Goal: Transaction & Acquisition: Purchase product/service

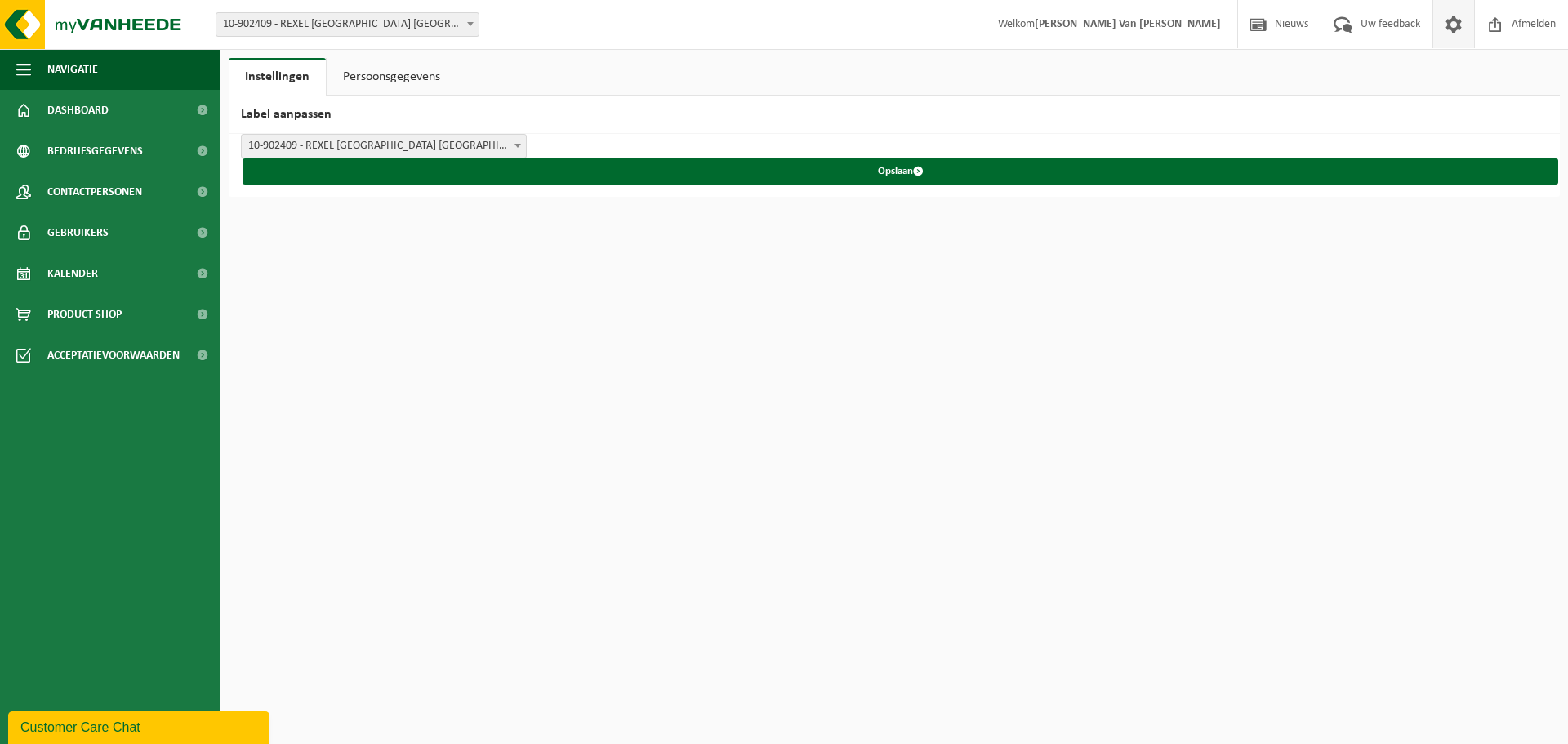
click at [382, 86] on link "Persoonsgegevens" at bounding box center [391, 76] width 130 height 37
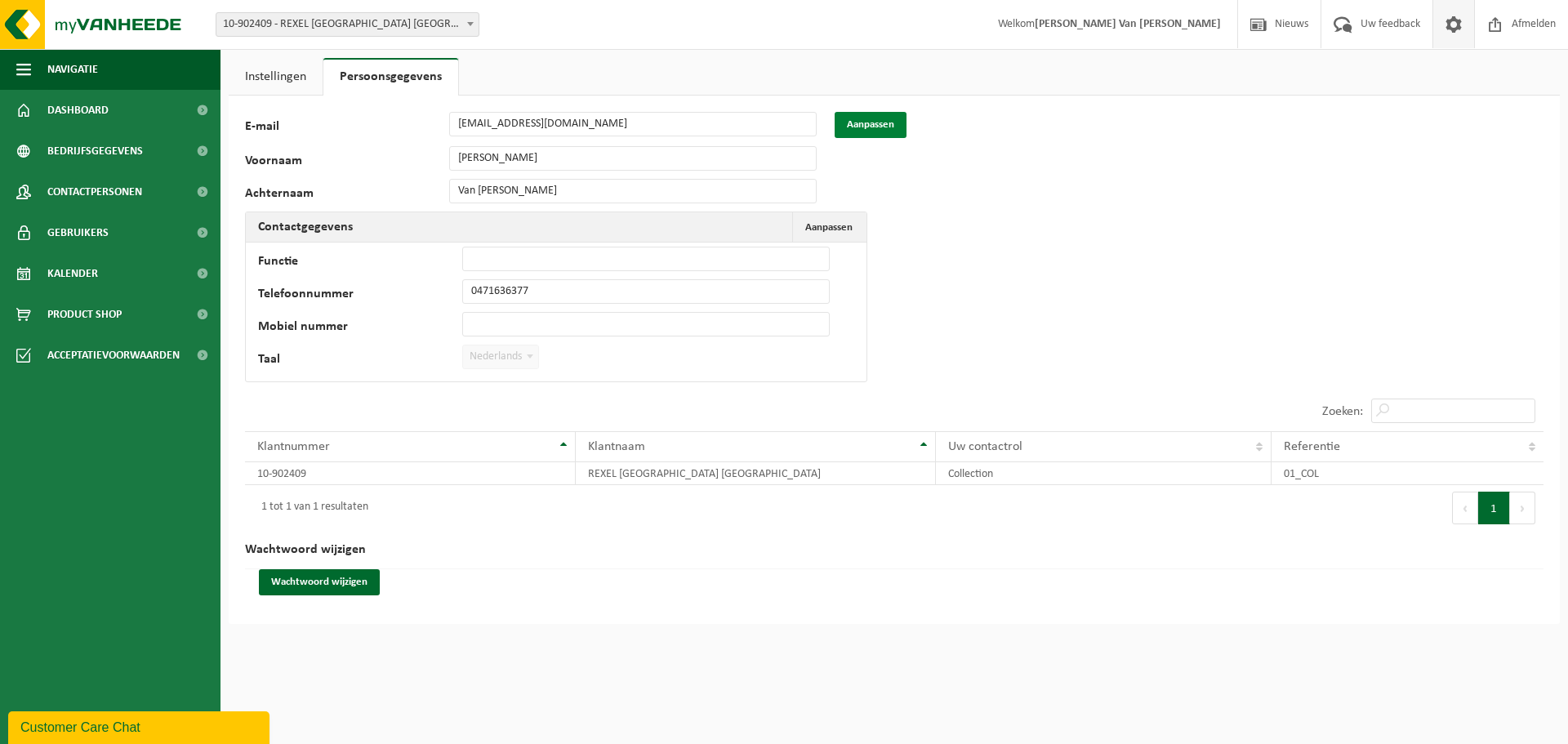
click at [896, 130] on button "Aanpassen" at bounding box center [870, 124] width 71 height 26
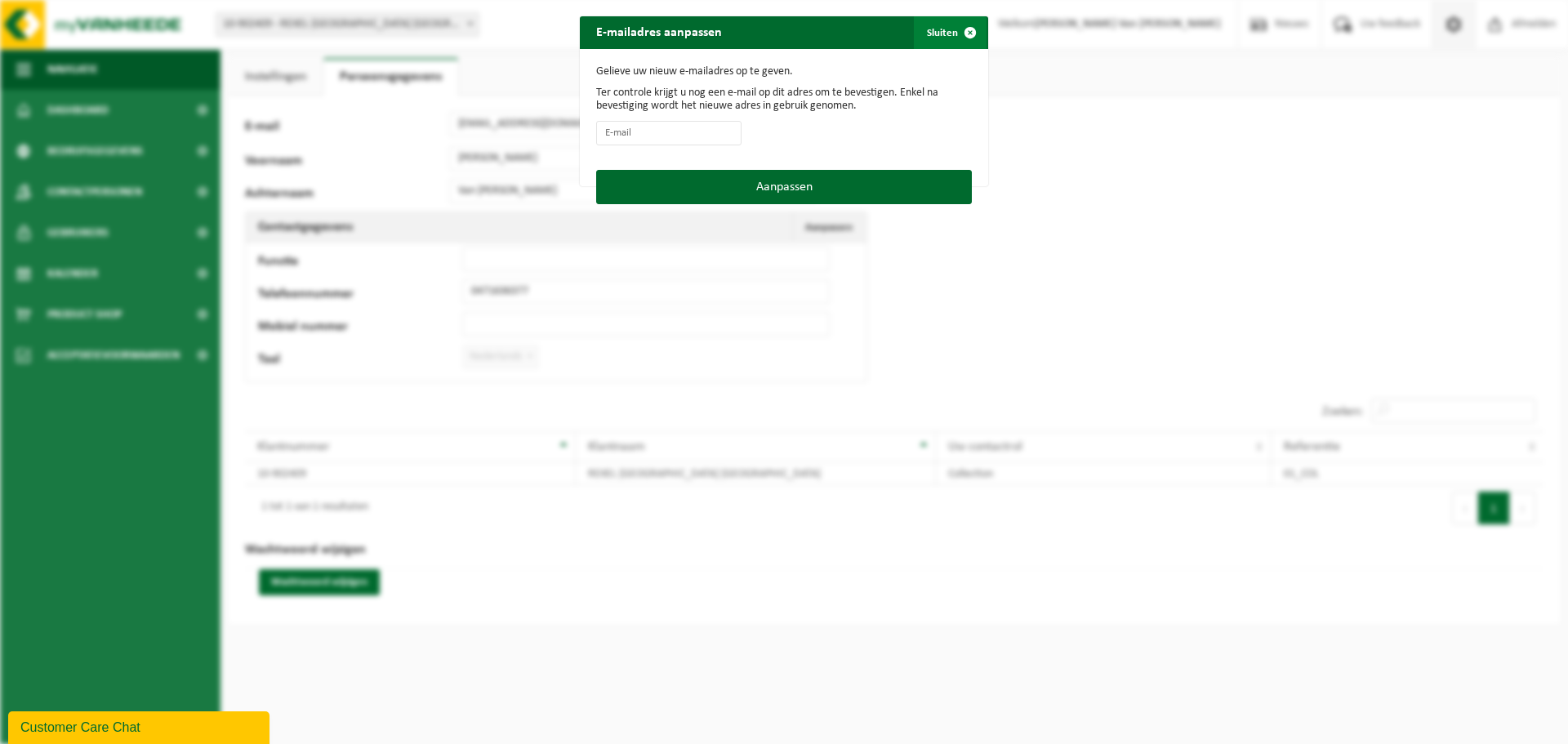
click at [933, 32] on button "Sluiten" at bounding box center [950, 32] width 72 height 32
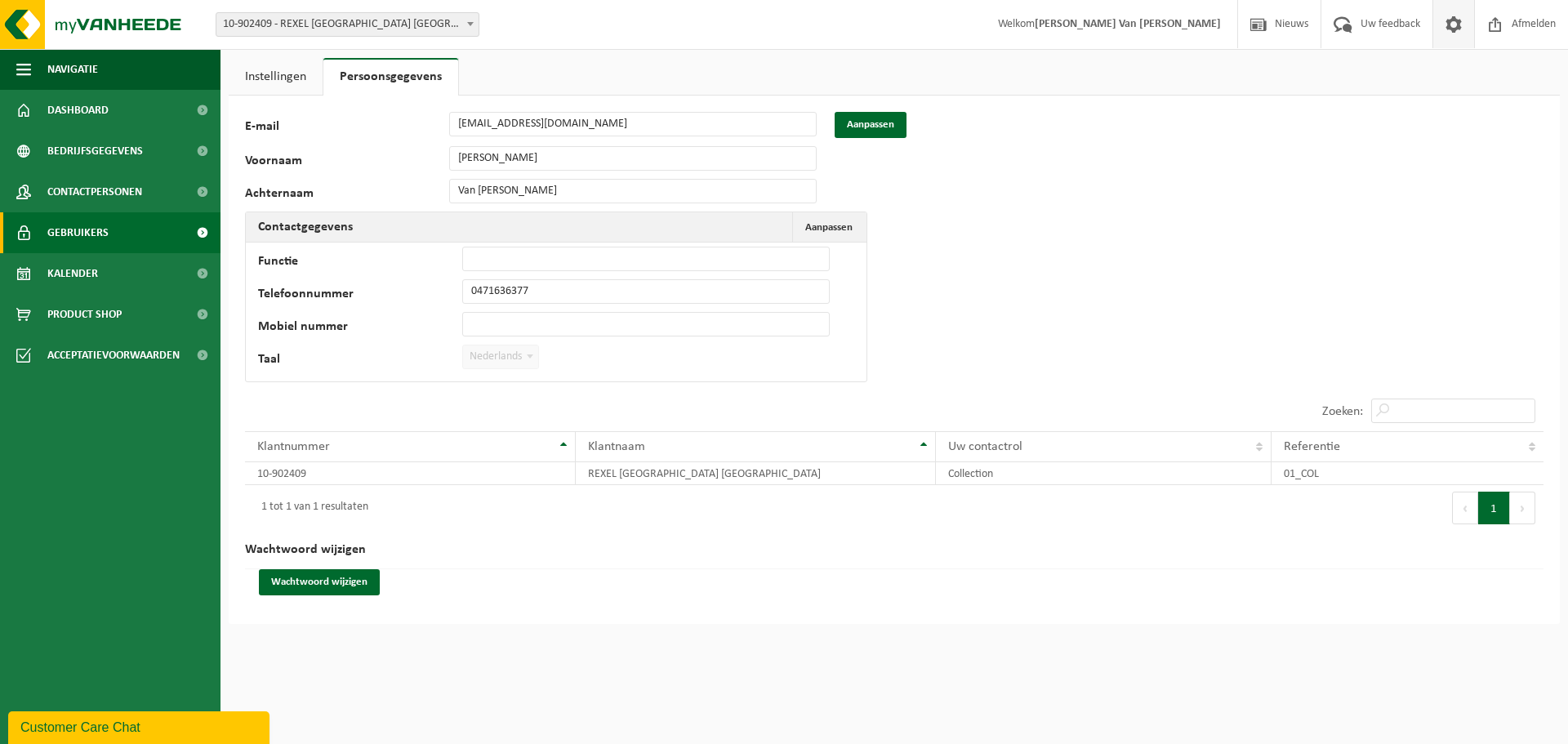
click at [210, 237] on span at bounding box center [202, 233] width 37 height 41
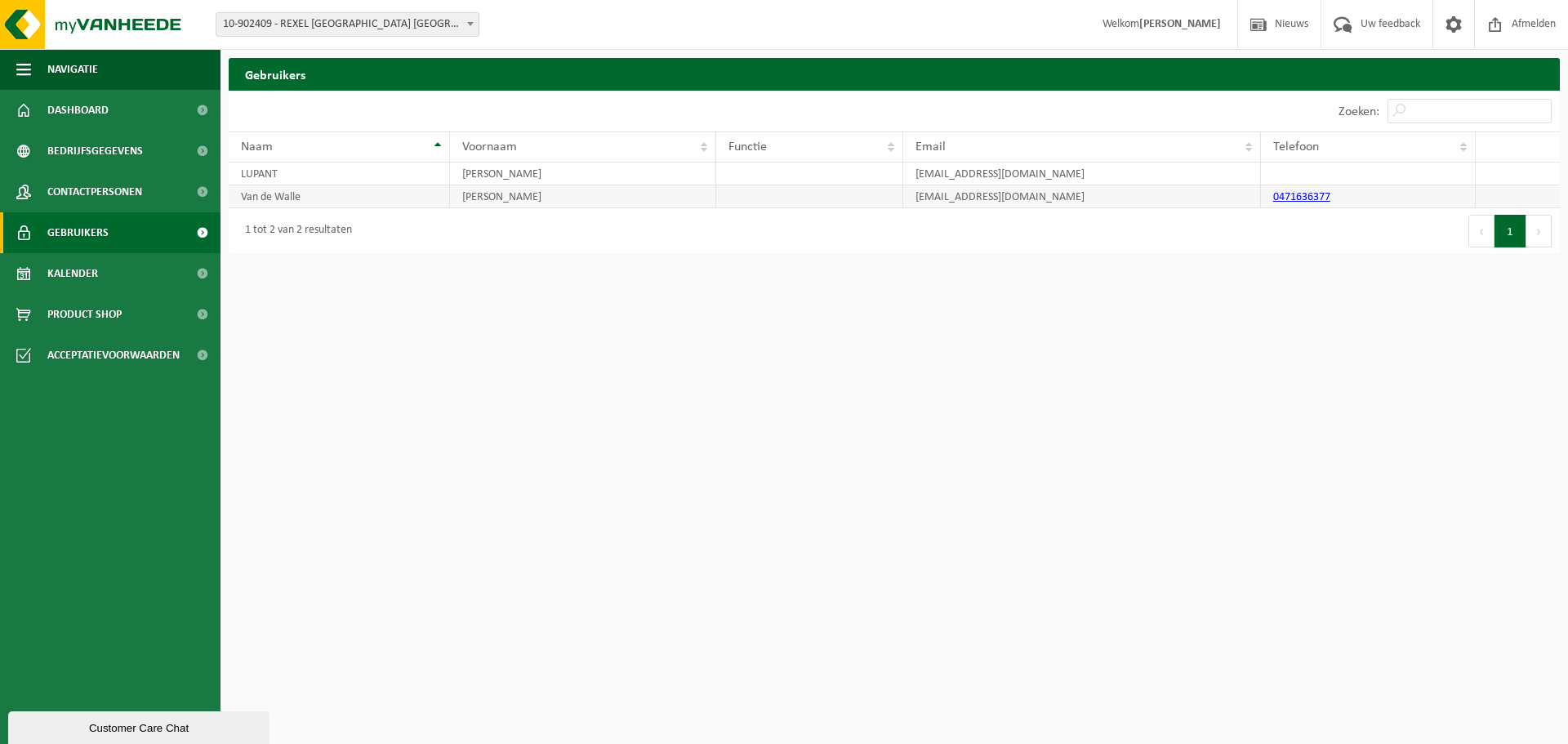
click at [296, 194] on td "Van de Walle" at bounding box center [339, 197] width 221 height 22
click at [121, 310] on span "Product Shop" at bounding box center [84, 315] width 74 height 41
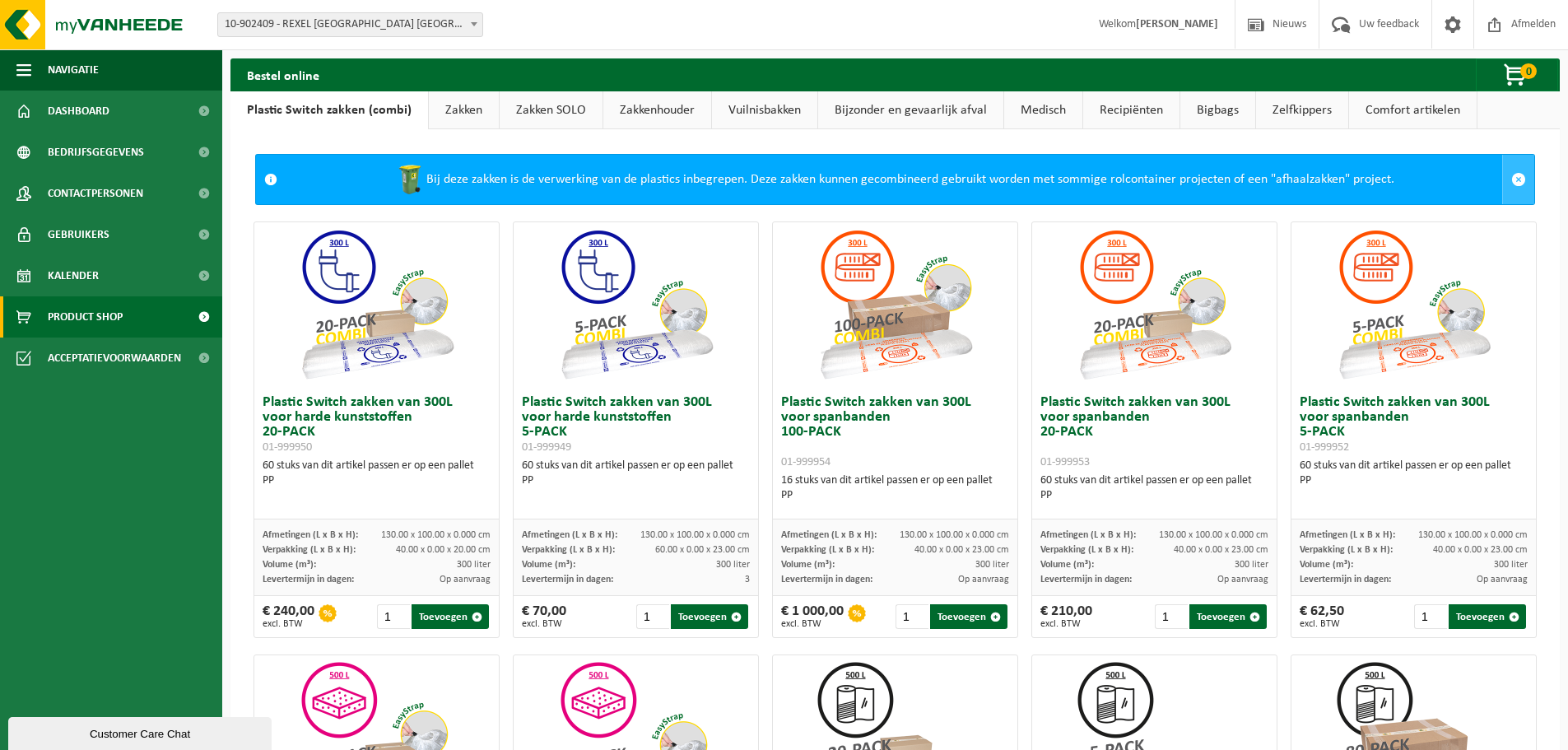
click at [1511, 172] on span at bounding box center [1518, 179] width 15 height 15
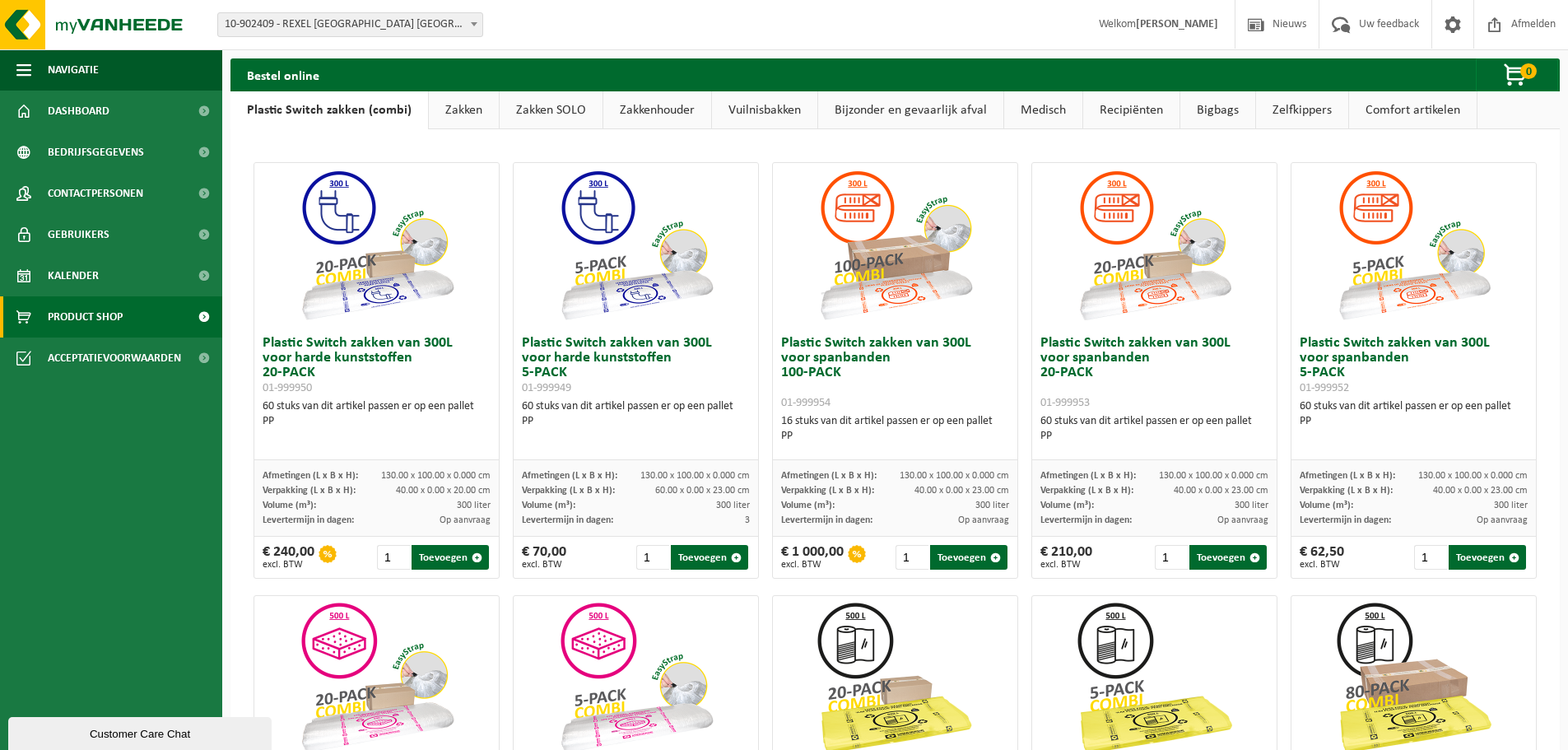
click at [745, 115] on link "Vuilnisbakken" at bounding box center [764, 110] width 105 height 37
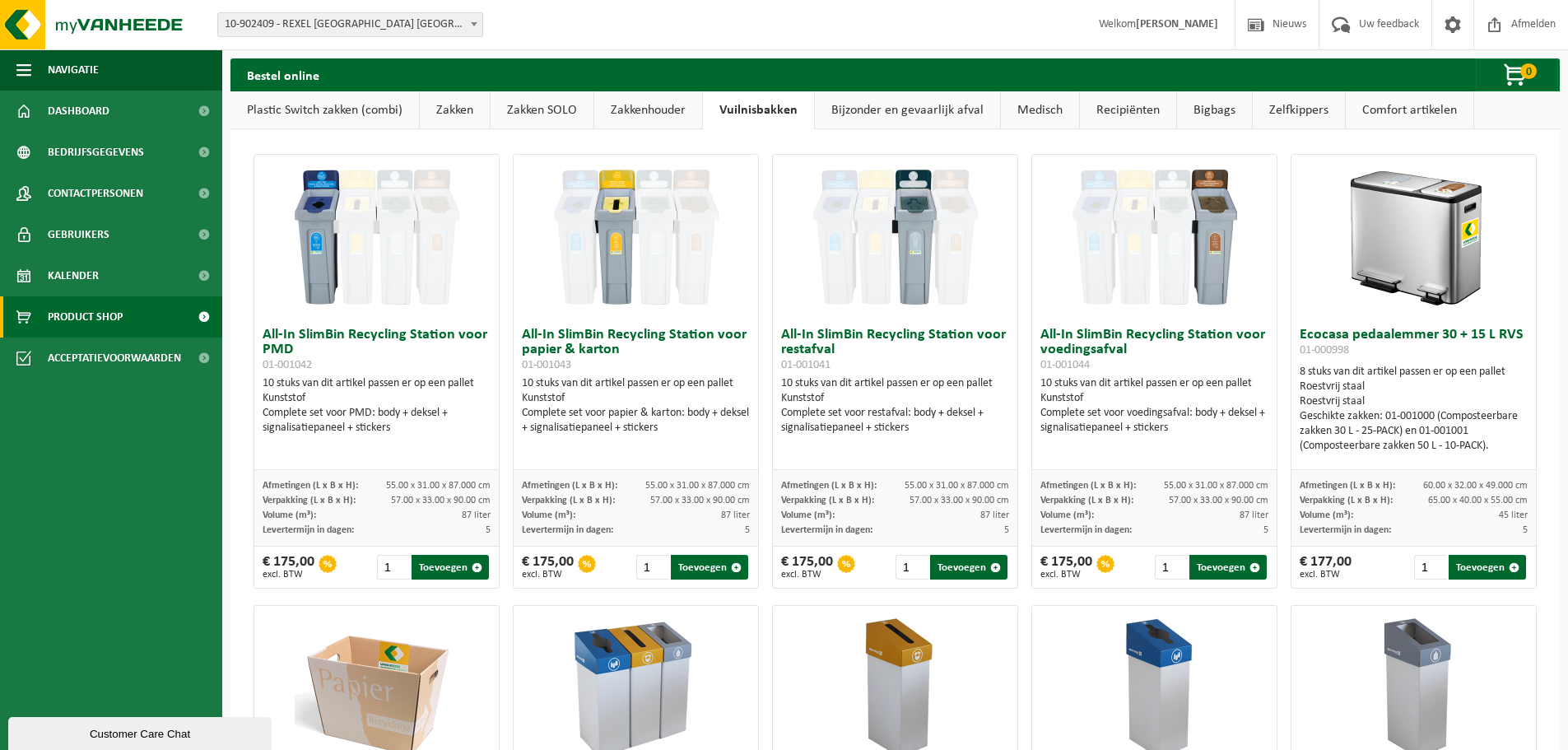
click at [1110, 120] on link "Recipiënten" at bounding box center [1127, 110] width 97 height 37
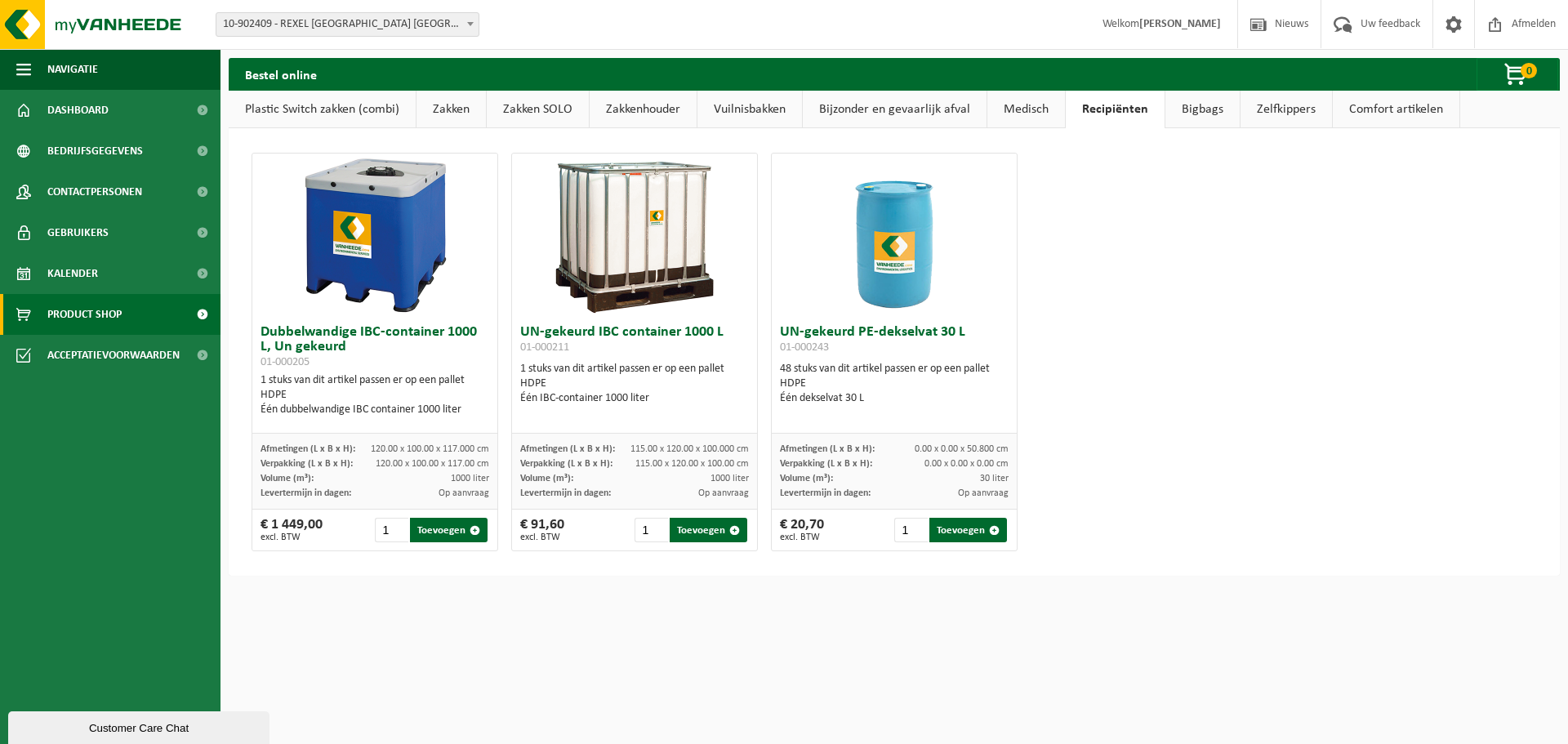
click at [1211, 115] on link "Bigbags" at bounding box center [1203, 109] width 74 height 37
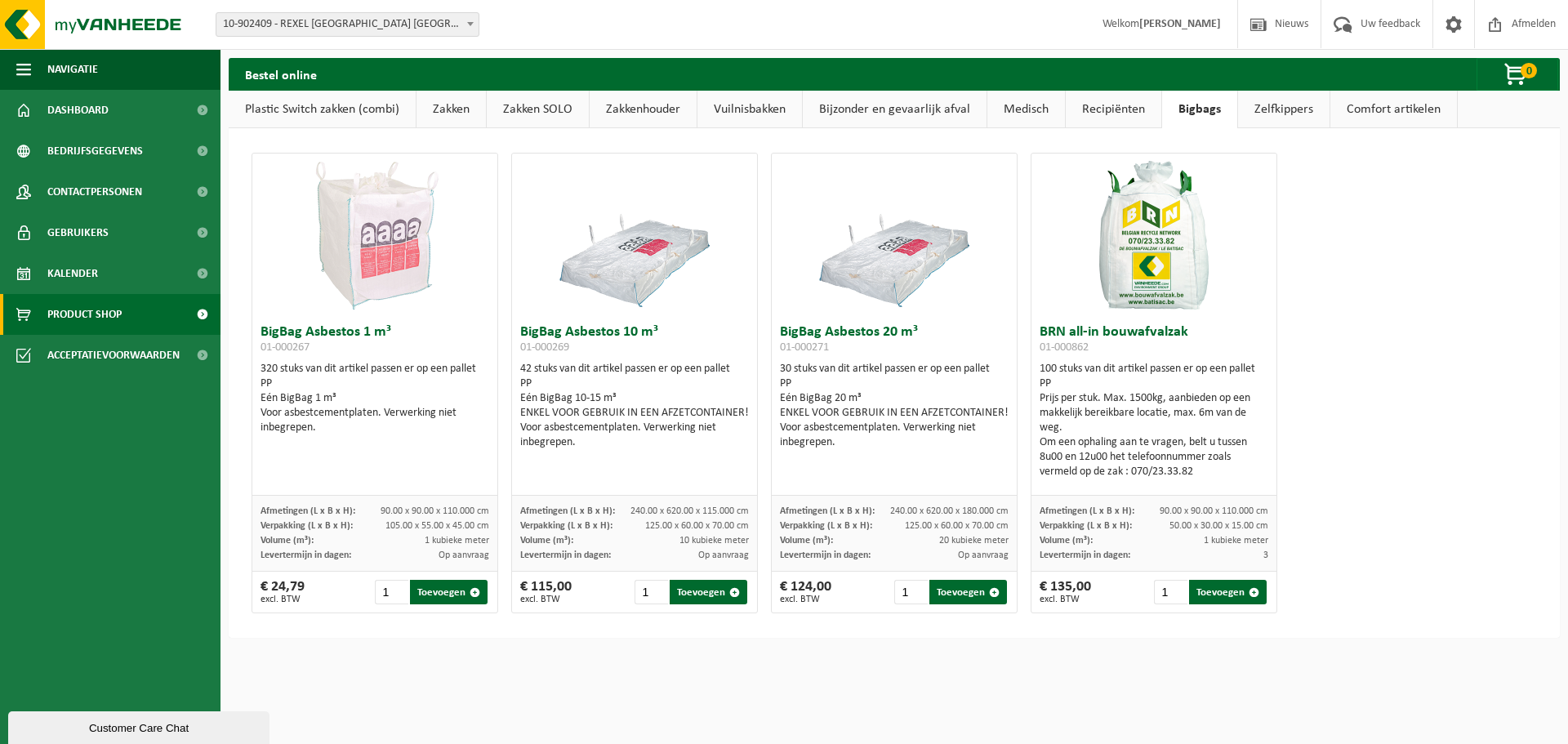
click at [1281, 112] on link "Zelfkippers" at bounding box center [1284, 109] width 92 height 37
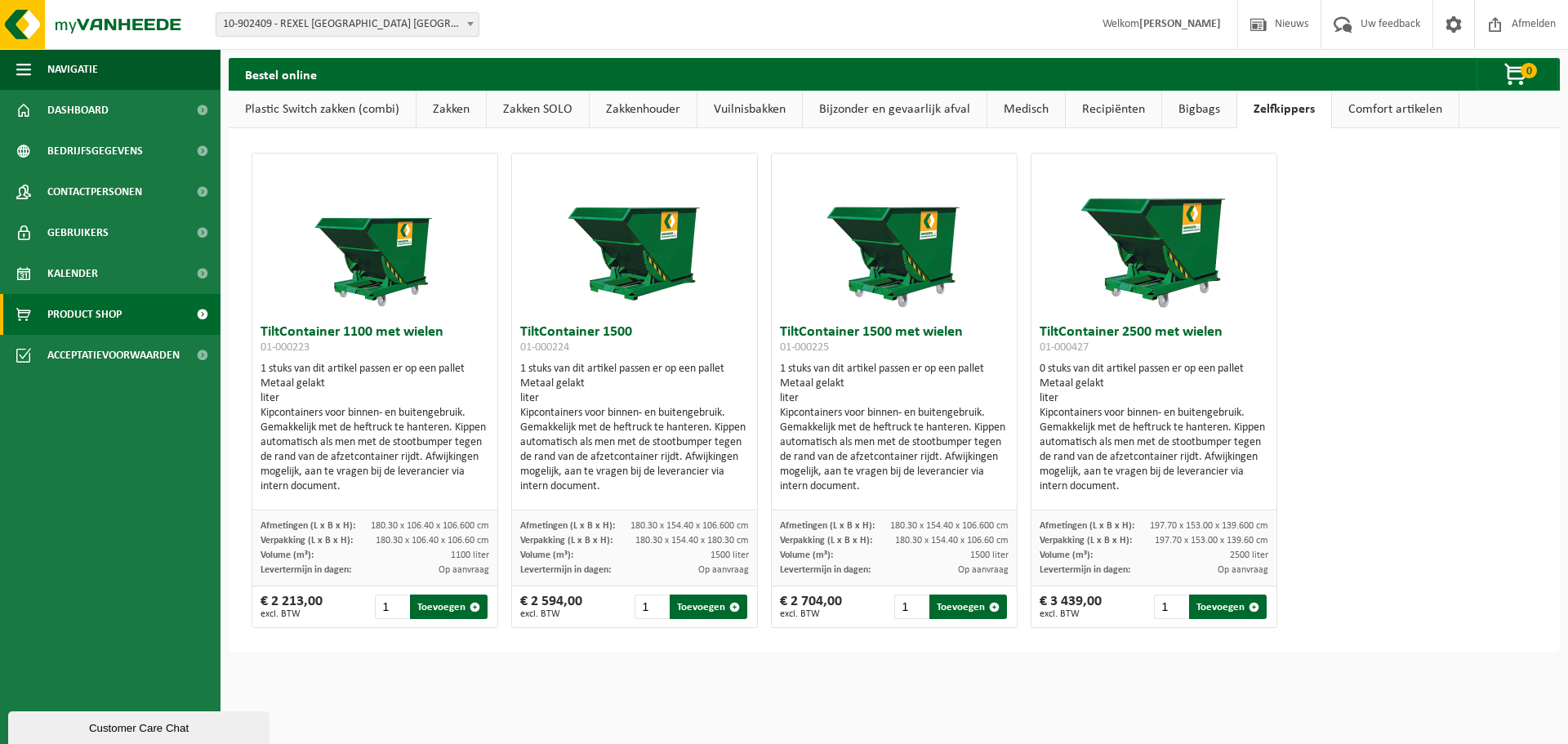
click at [1373, 108] on link "Comfort artikelen" at bounding box center [1395, 109] width 126 height 37
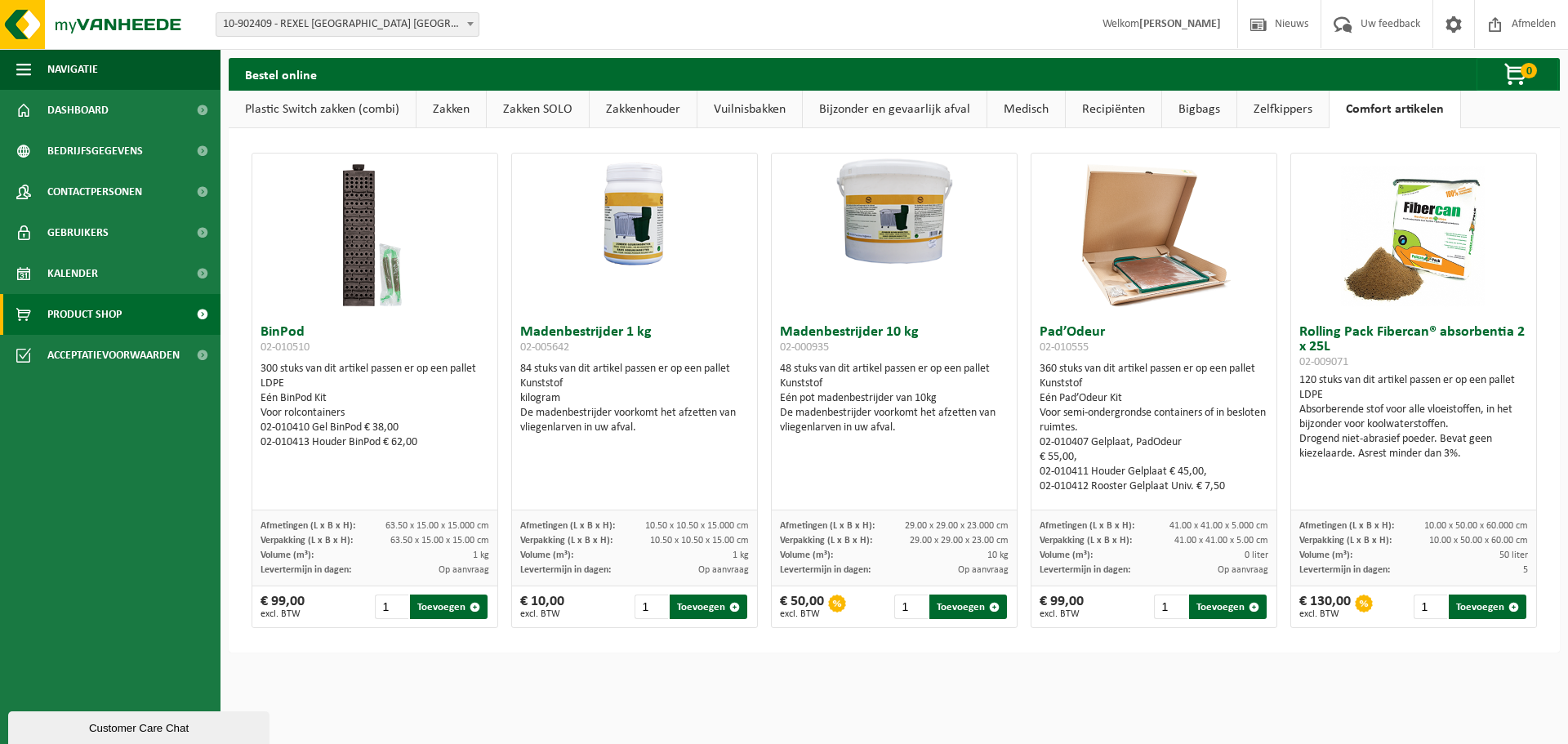
click at [898, 110] on link "Bijzonder en gevaarlijk afval" at bounding box center [895, 109] width 184 height 37
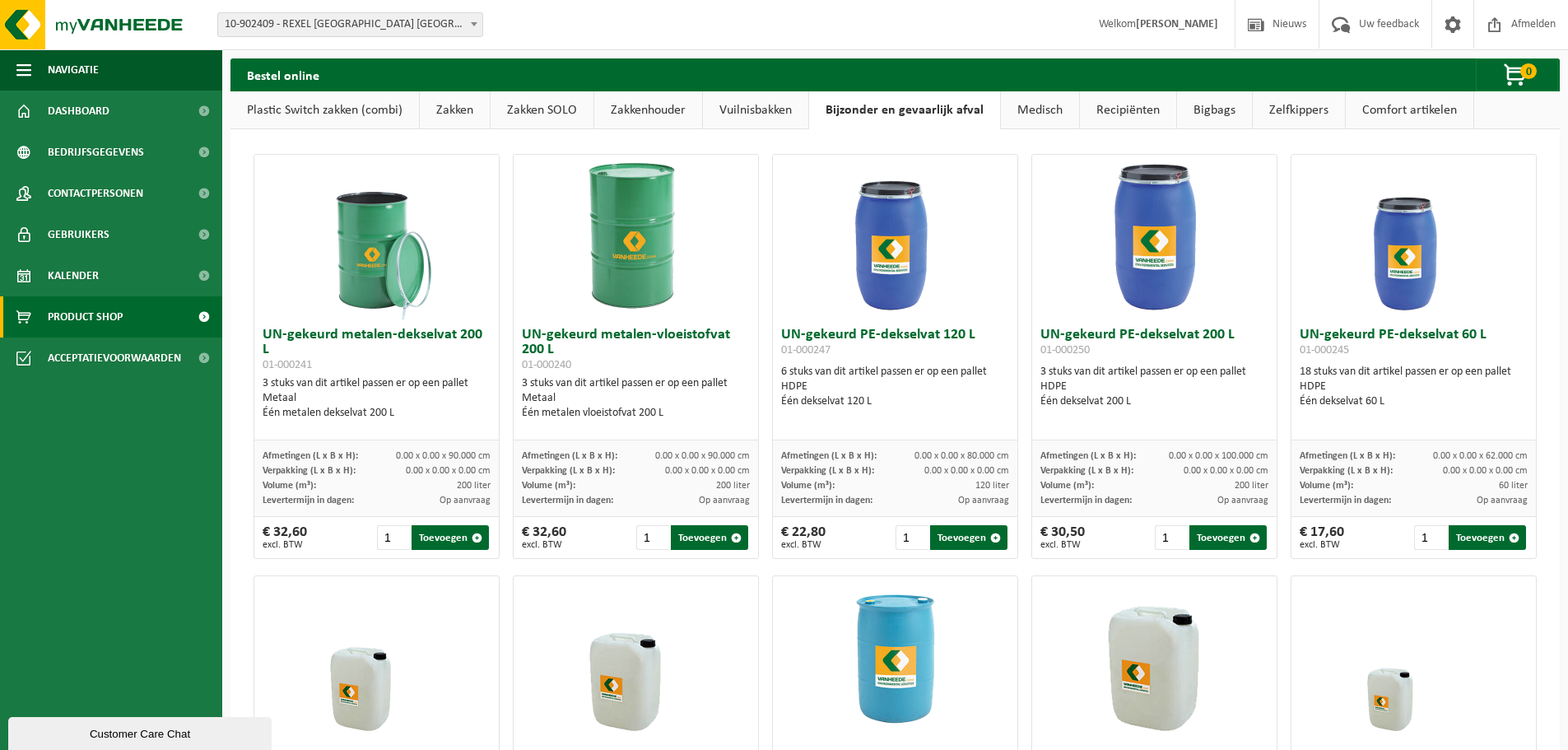
click at [720, 111] on link "Vuilnisbakken" at bounding box center [755, 110] width 105 height 37
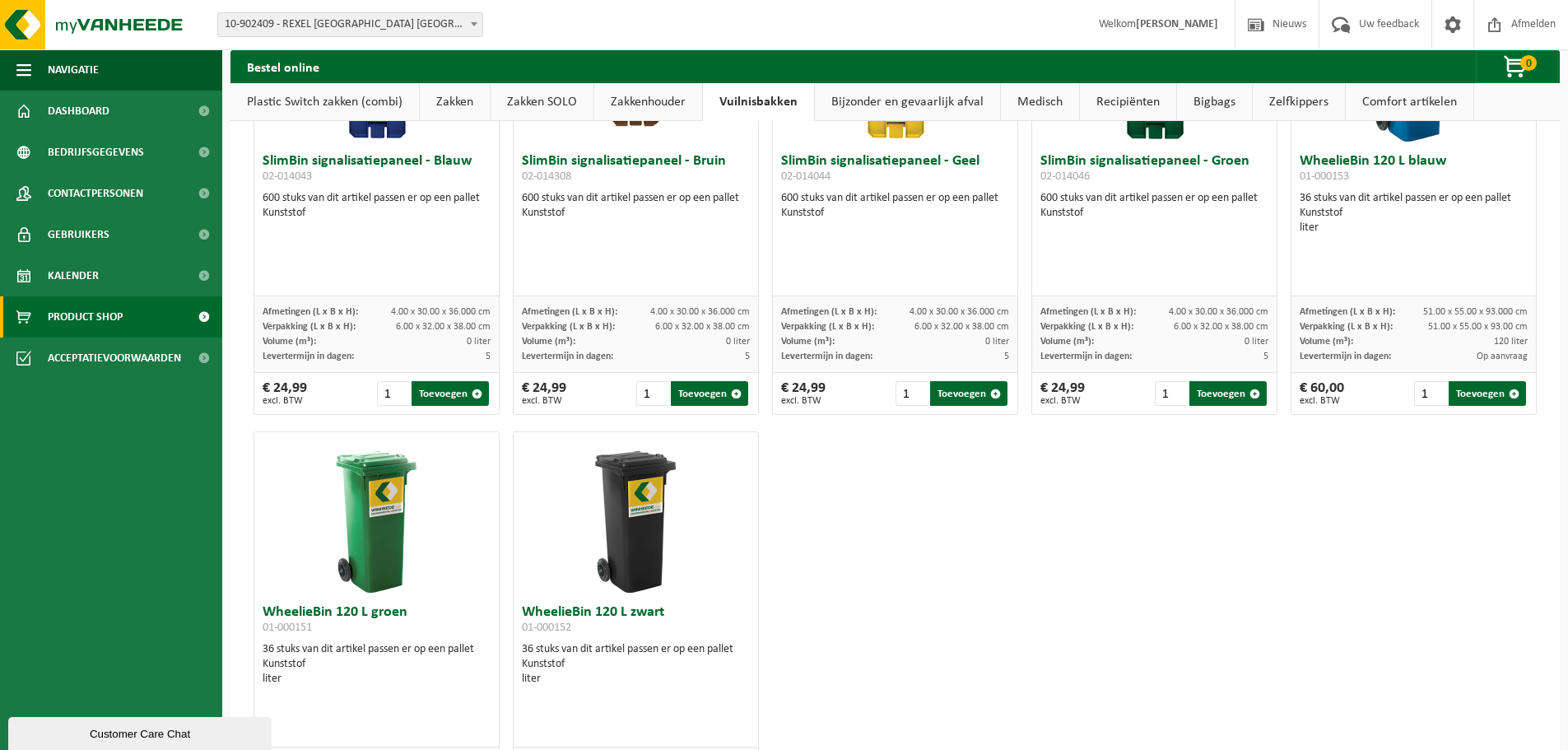
scroll to position [2135, 0]
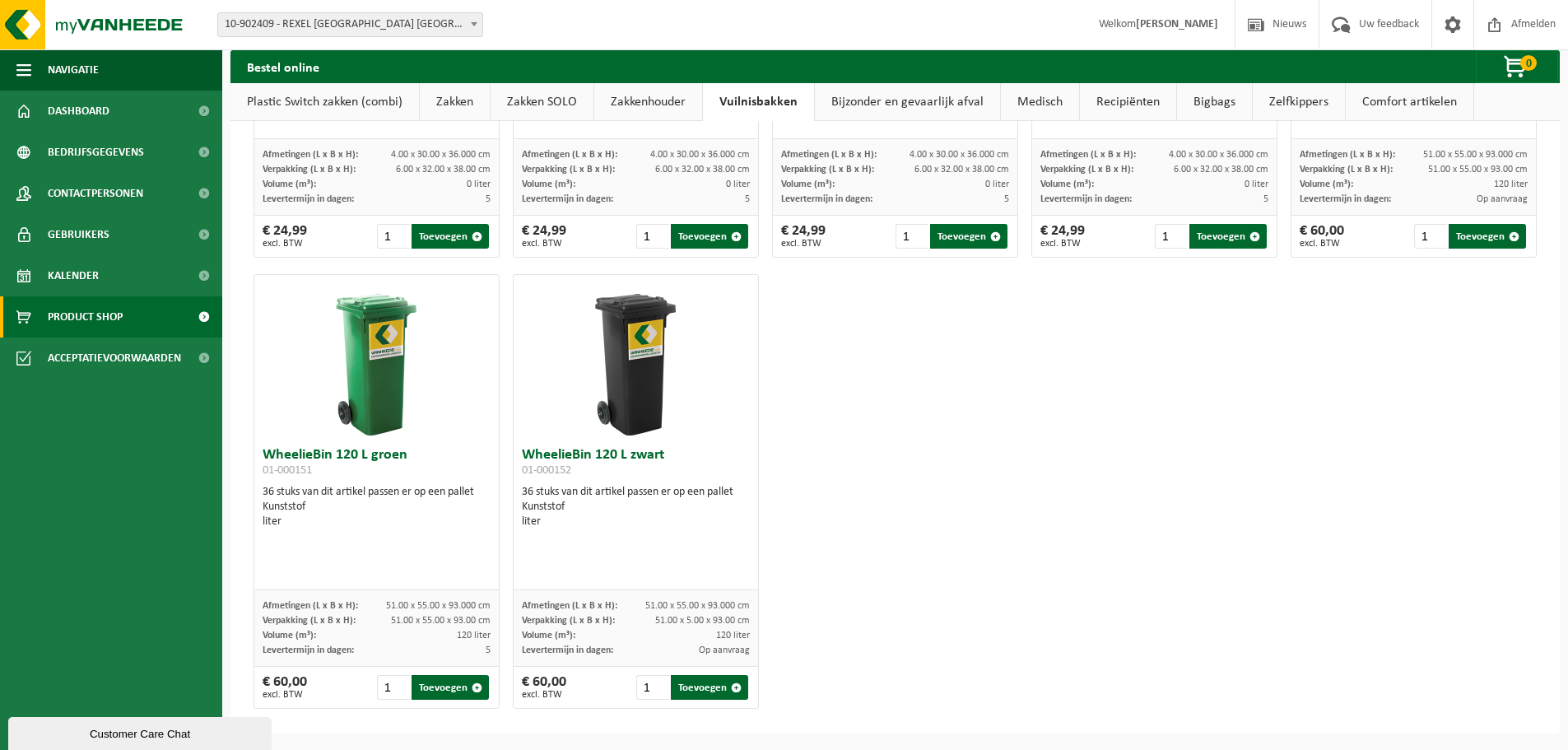
click at [637, 102] on link "Zakkenhouder" at bounding box center [648, 102] width 107 height 37
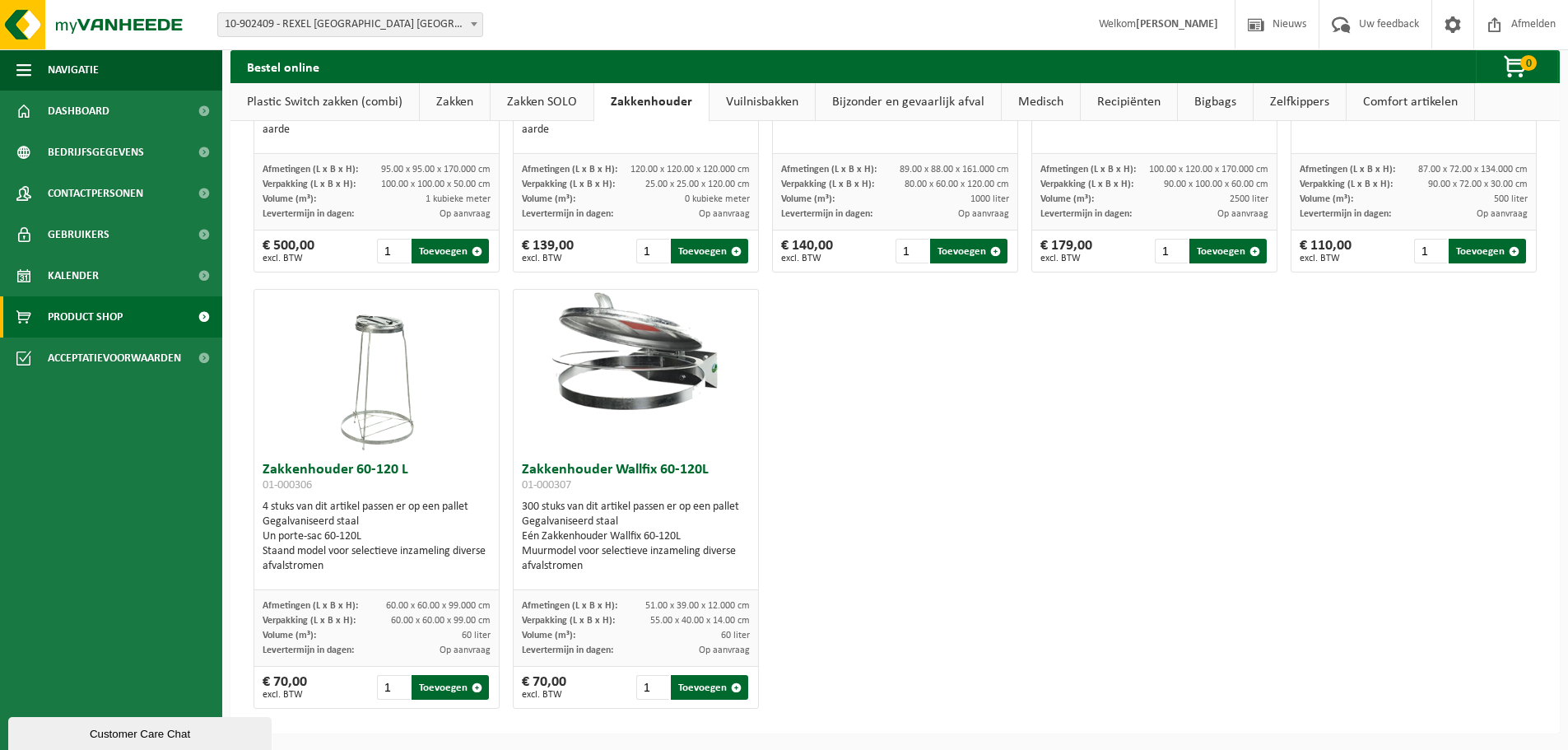
click at [414, 104] on link "Plastic Switch zakken (combi)" at bounding box center [324, 102] width 188 height 37
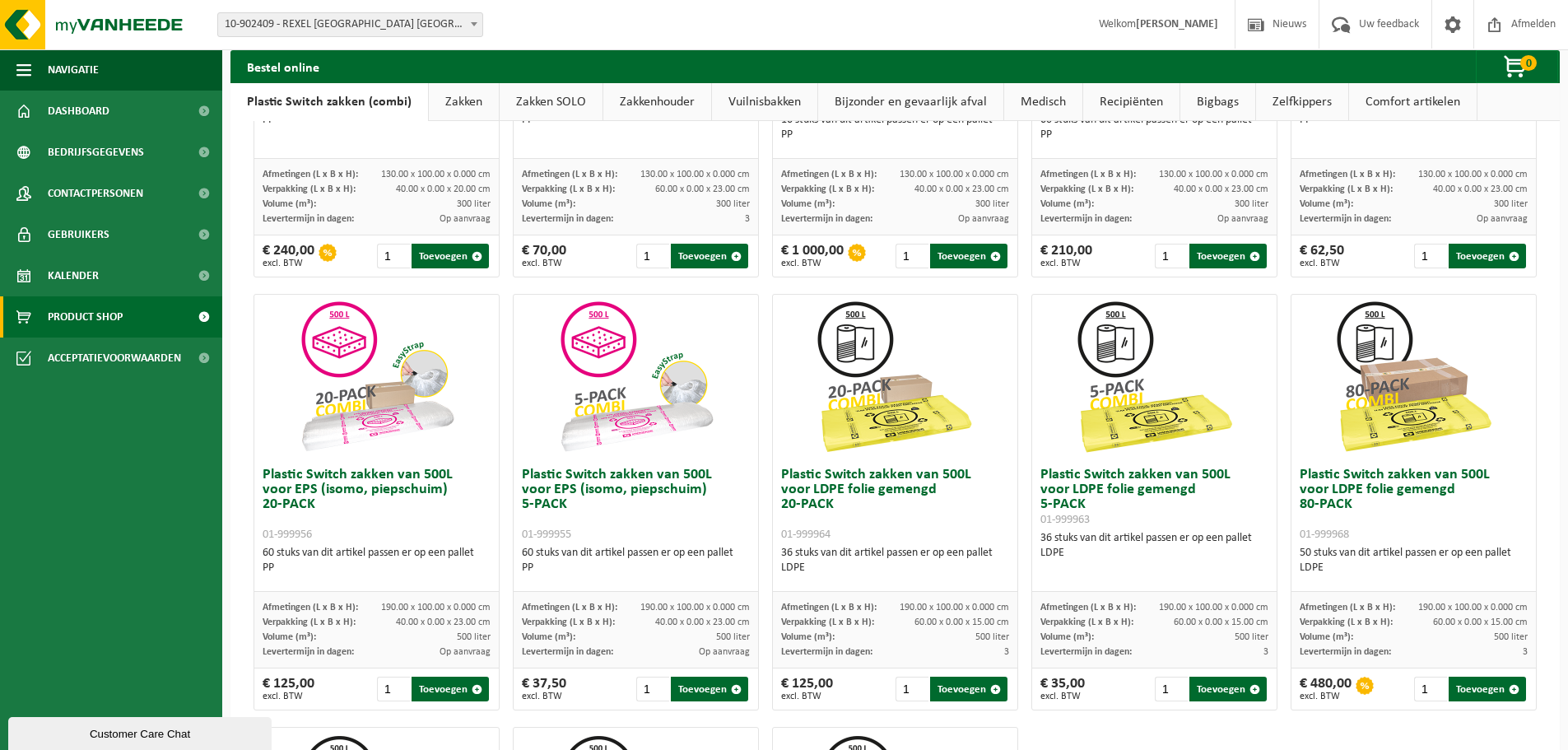
click at [443, 105] on link "Zakken" at bounding box center [463, 102] width 70 height 37
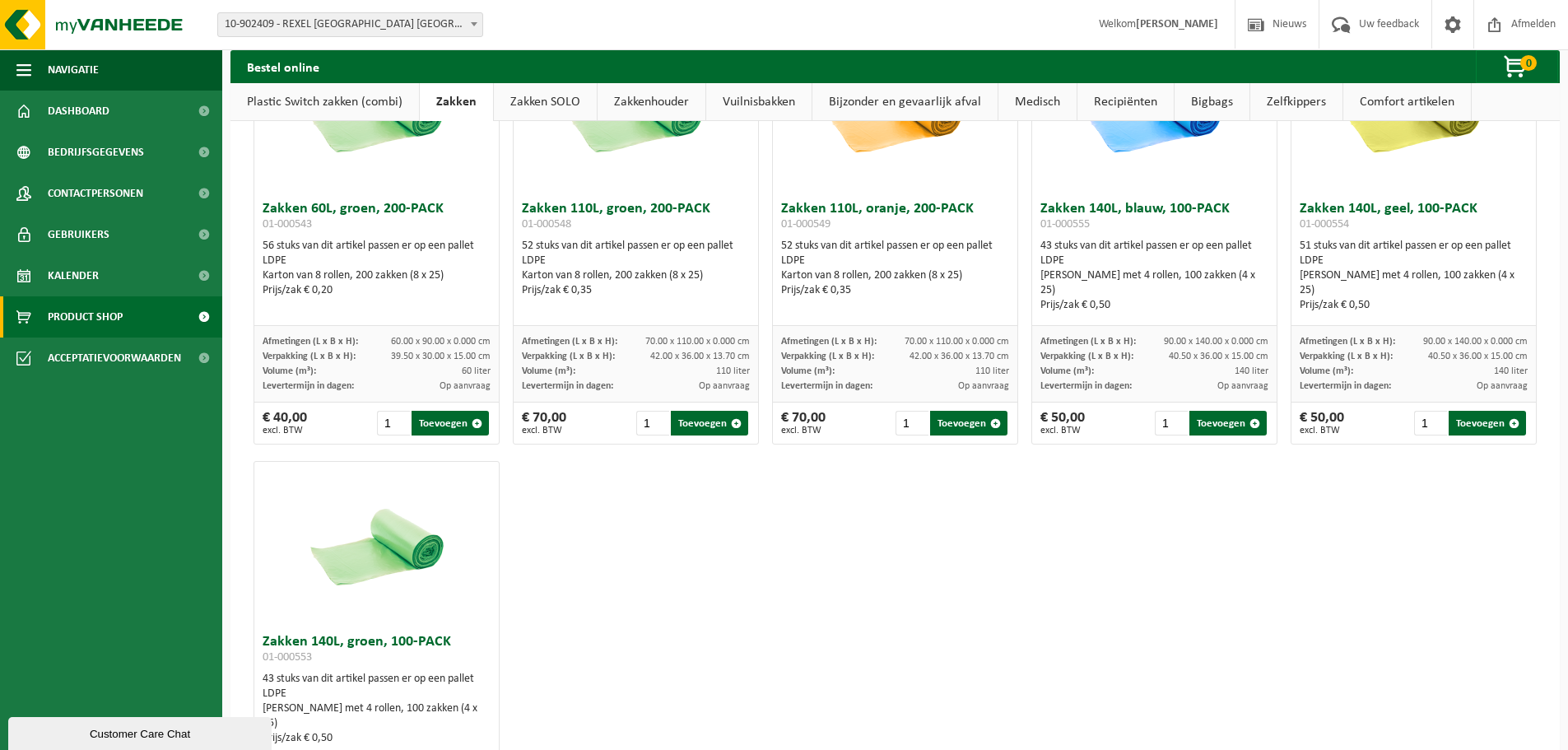
scroll to position [2086, 0]
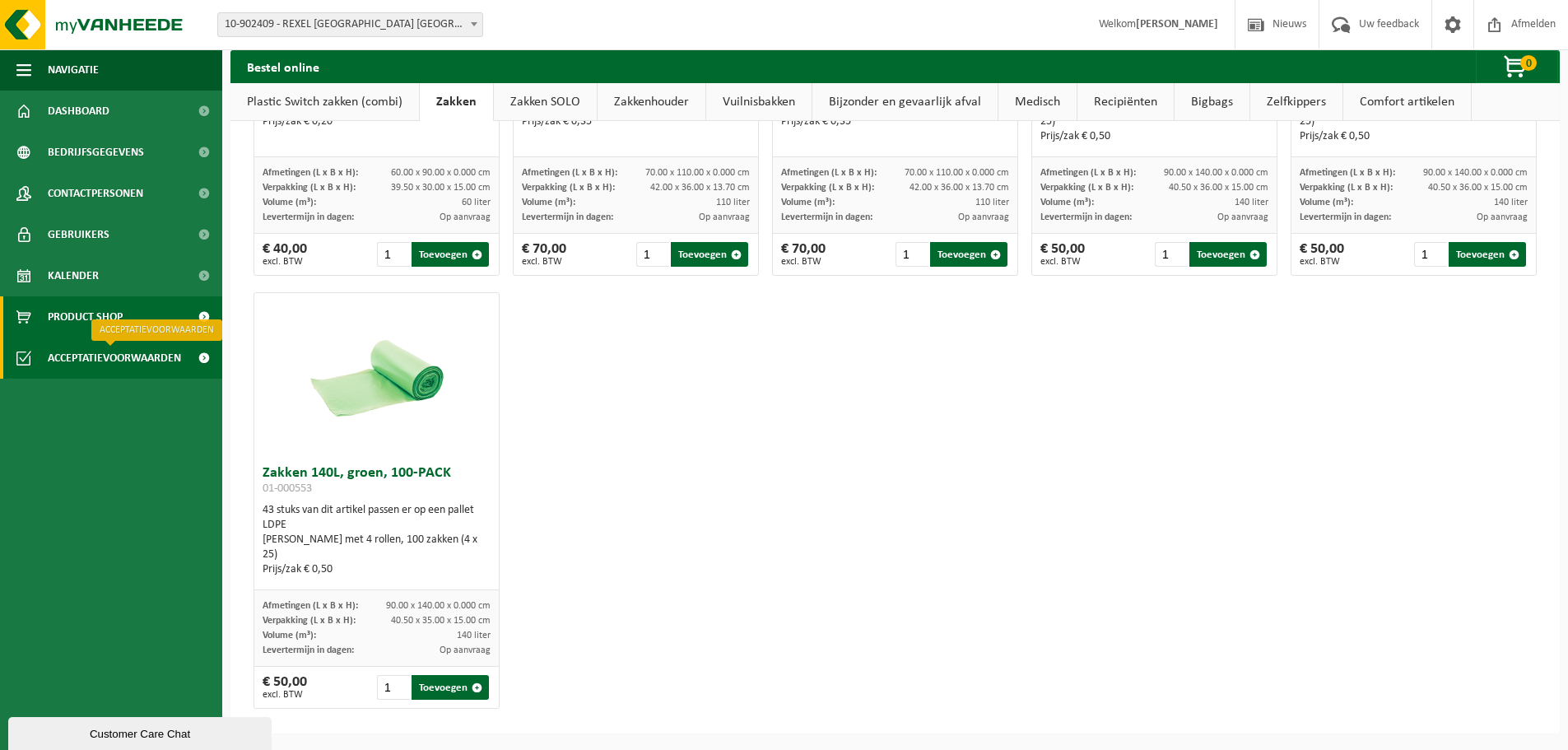
click at [117, 362] on span "Acceptatievoorwaarden" at bounding box center [113, 358] width 133 height 41
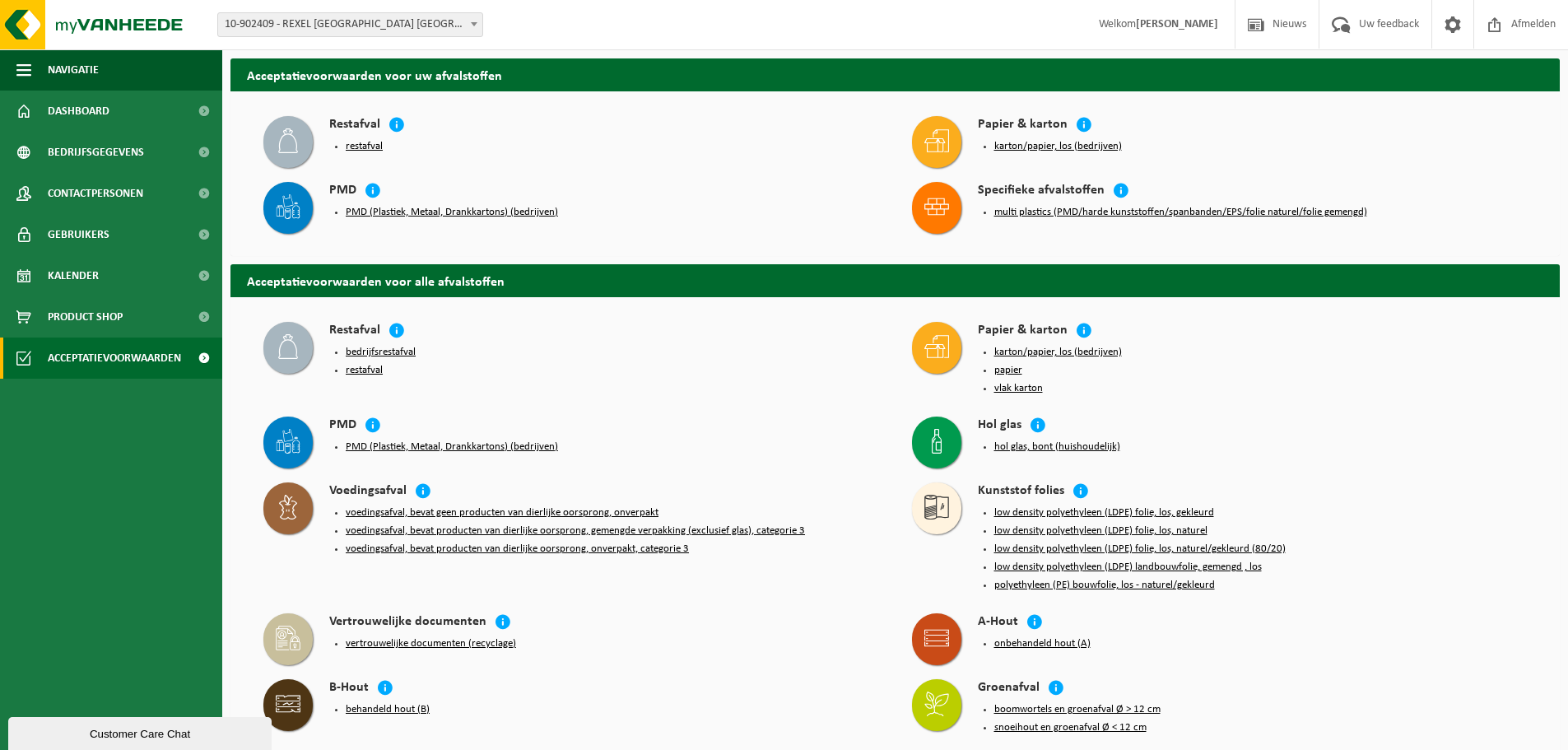
click at [476, 441] on button "PMD (Plastiek, Metaal, Drankkartons) (bedrijven)" at bounding box center [451, 446] width 212 height 13
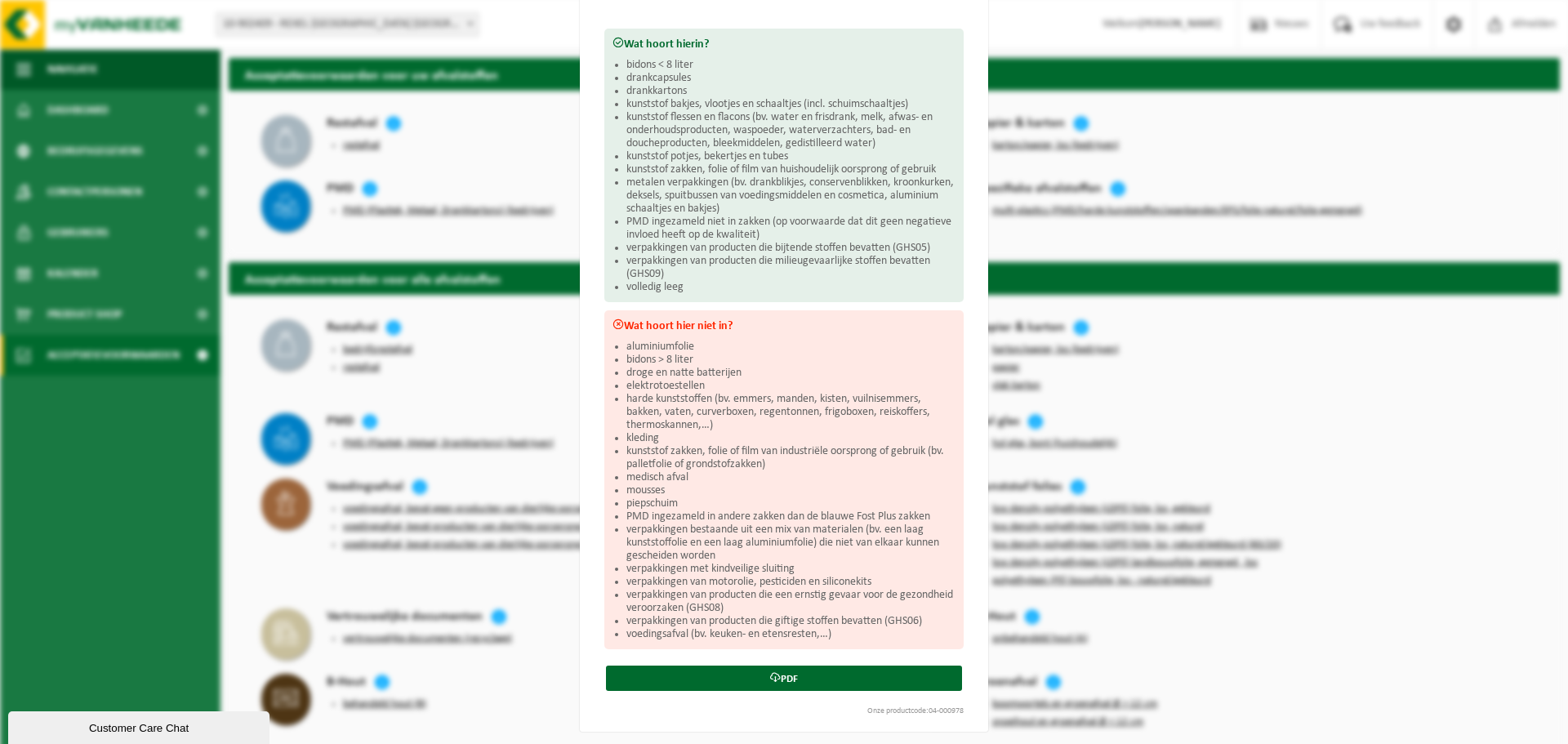
scroll to position [189, 0]
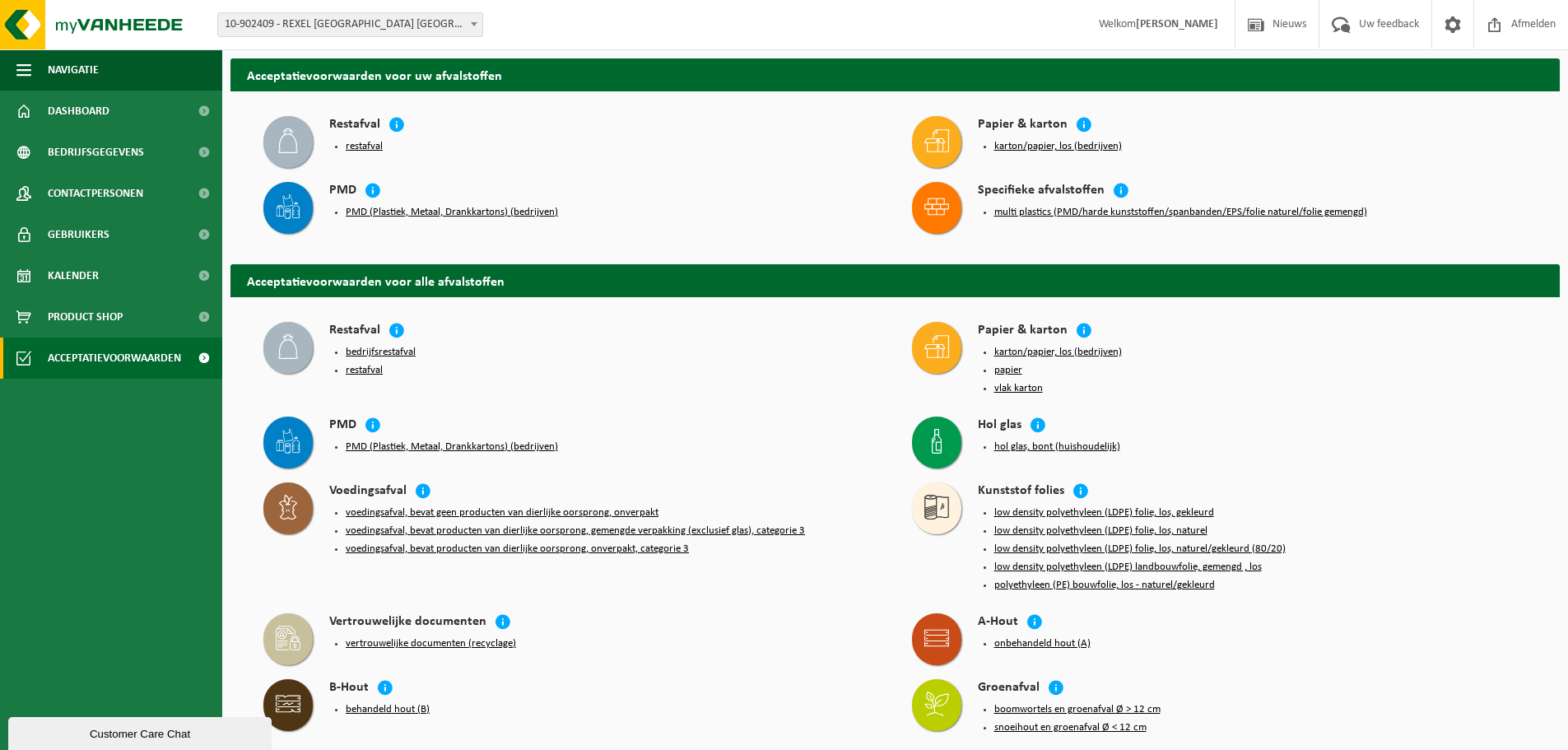
click at [486, 208] on button "PMD (Plastiek, Metaal, Drankkartons) (bedrijven)" at bounding box center [451, 212] width 212 height 13
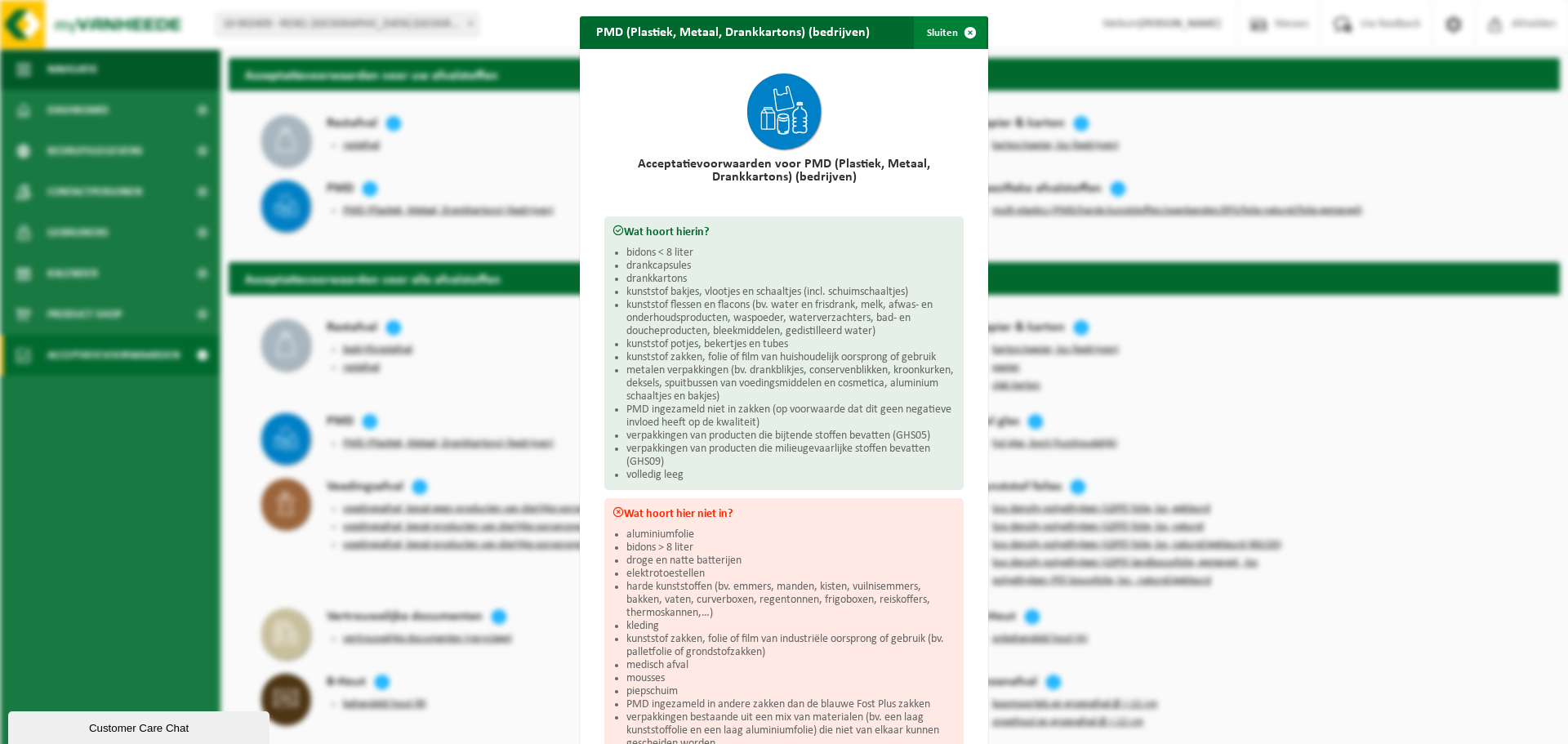
click at [972, 37] on span "button" at bounding box center [969, 32] width 32 height 32
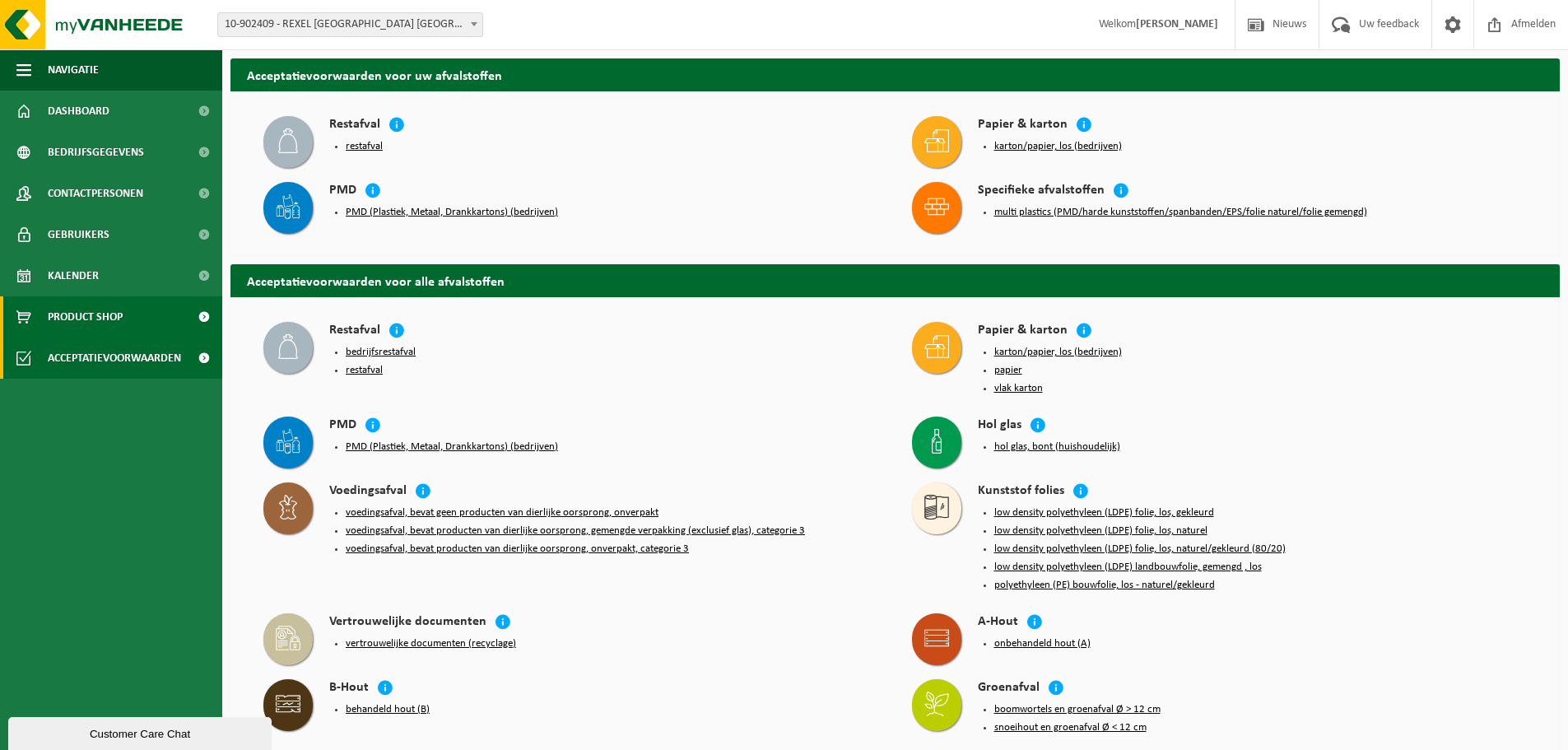
click at [102, 311] on span "Product Shop" at bounding box center [85, 317] width 75 height 41
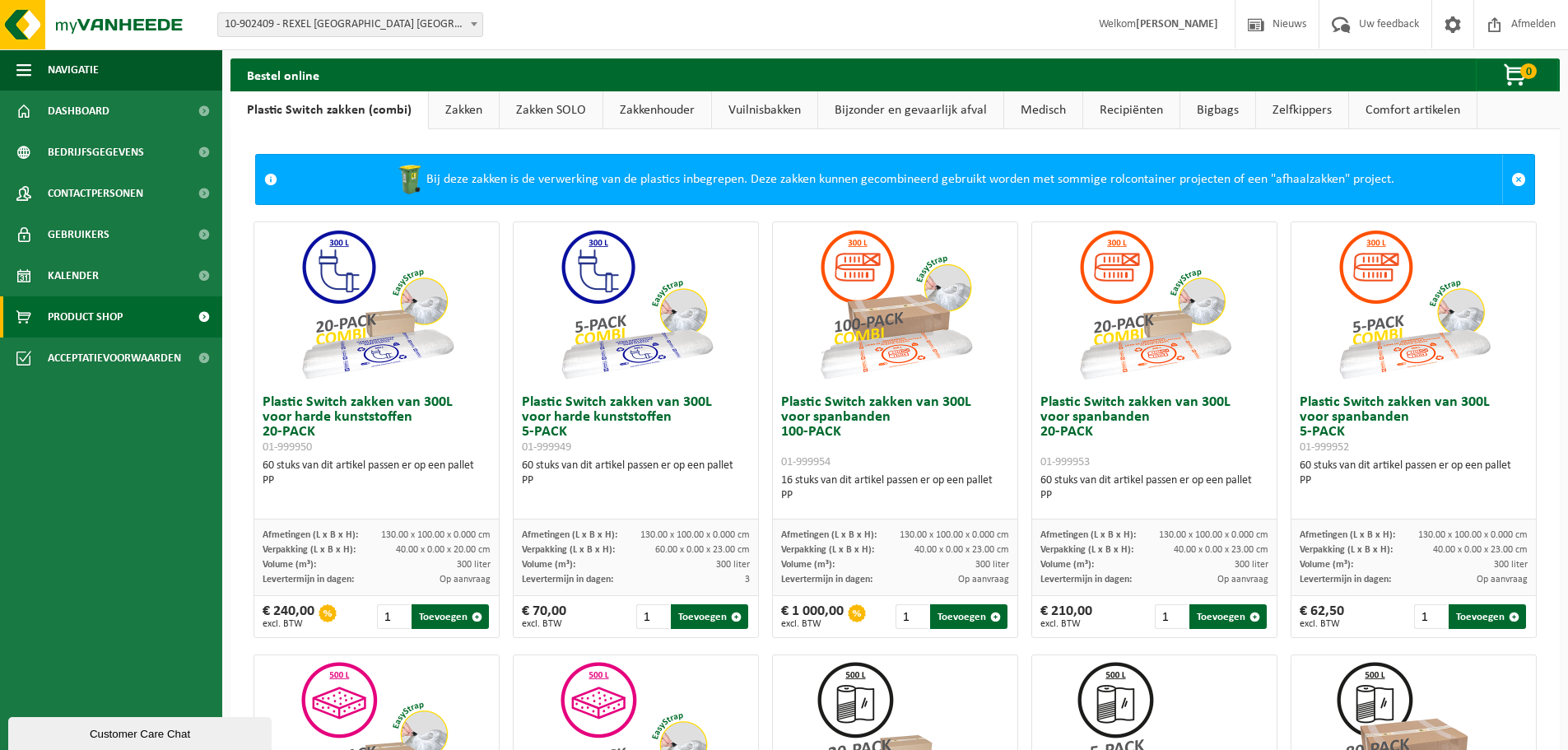
click at [727, 111] on link "Vuilnisbakken" at bounding box center [764, 110] width 105 height 37
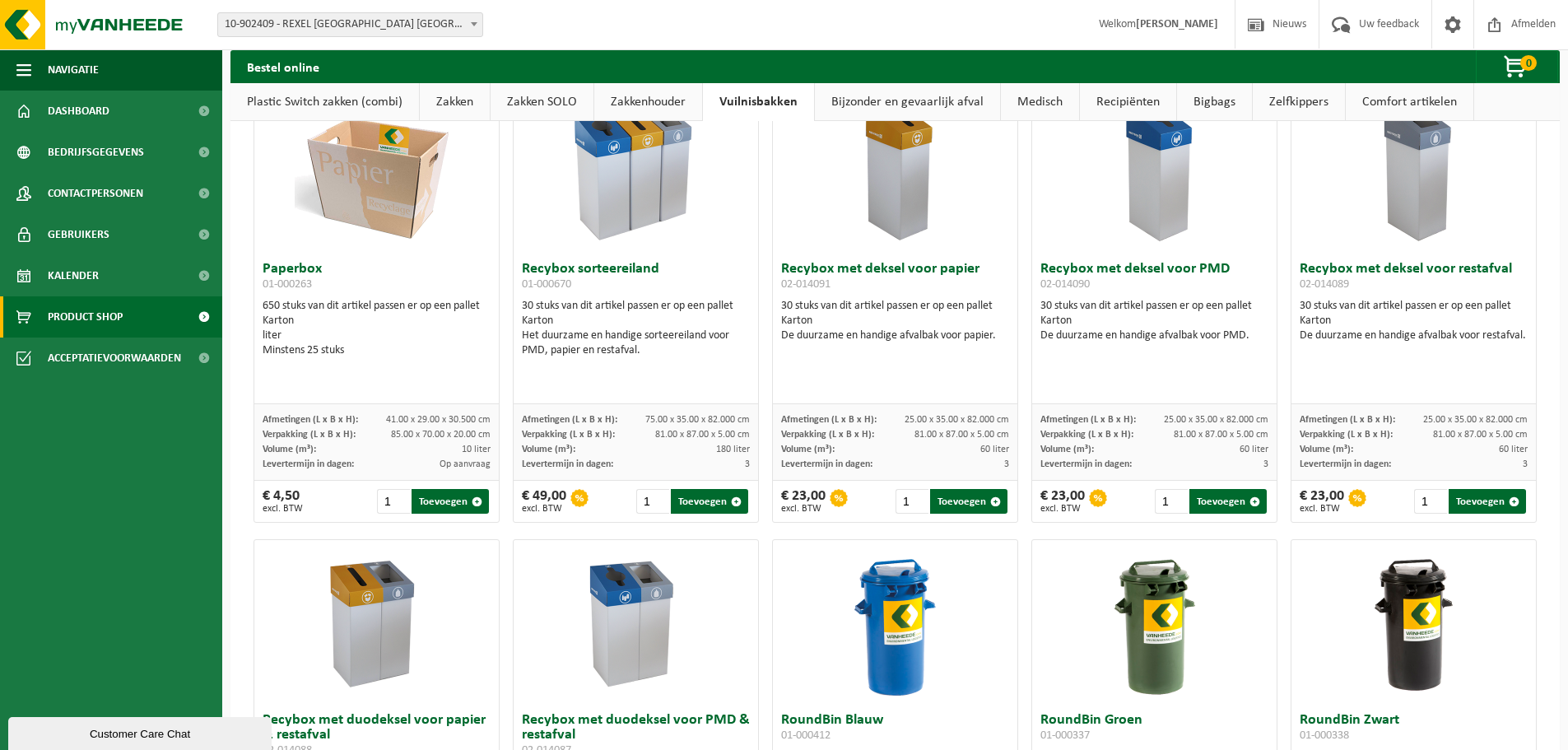
scroll to position [576, 0]
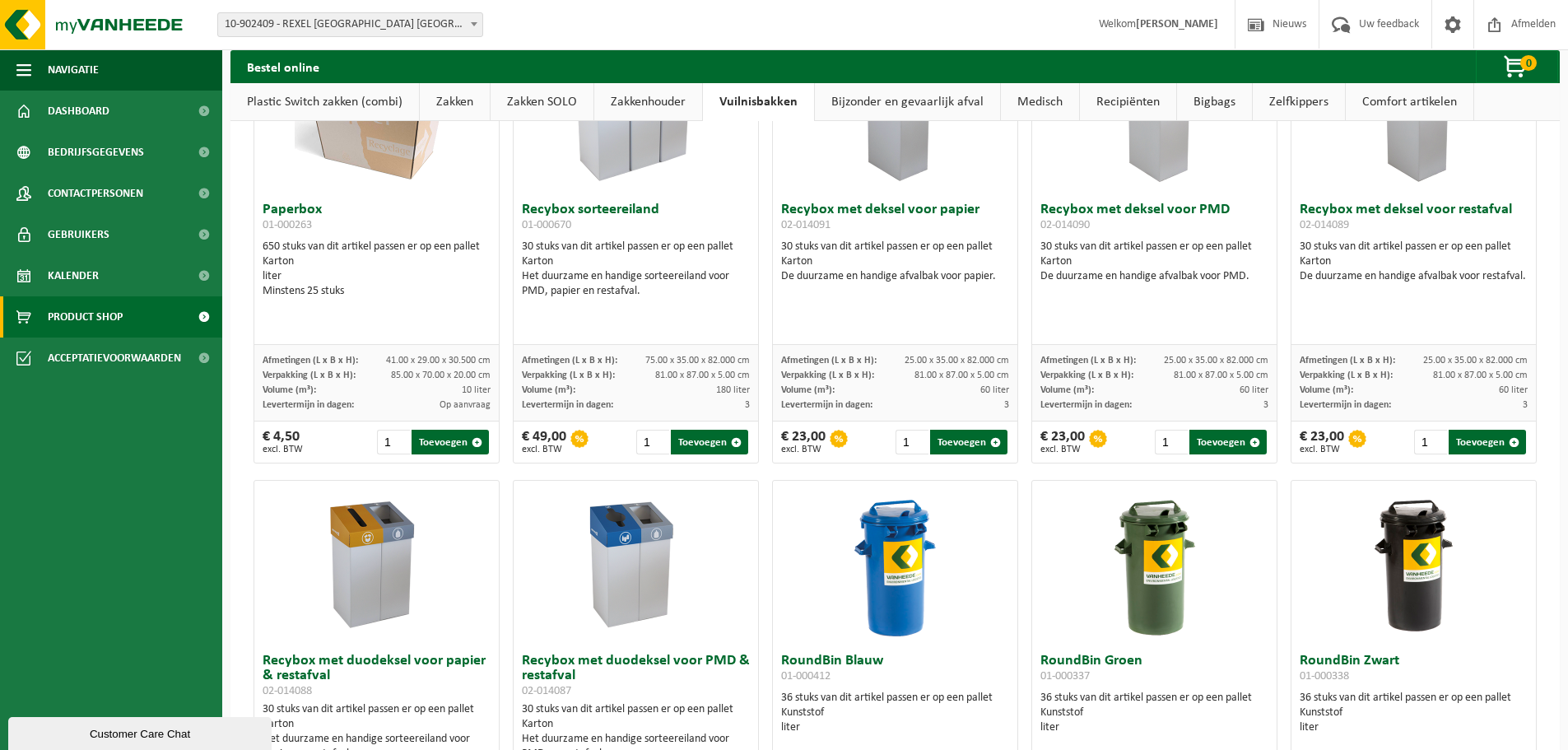
click at [653, 562] on img at bounding box center [636, 563] width 165 height 165
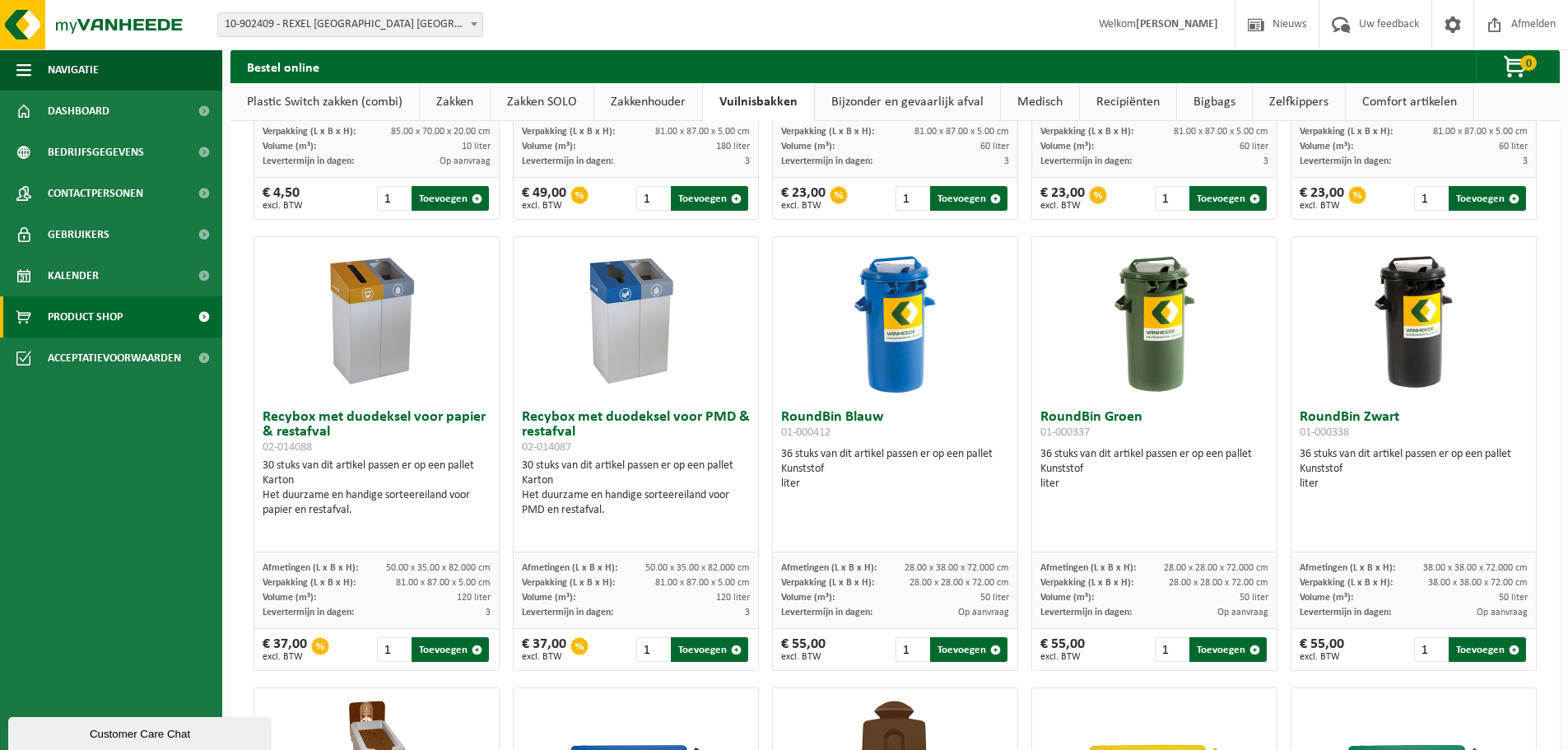
scroll to position [823, 0]
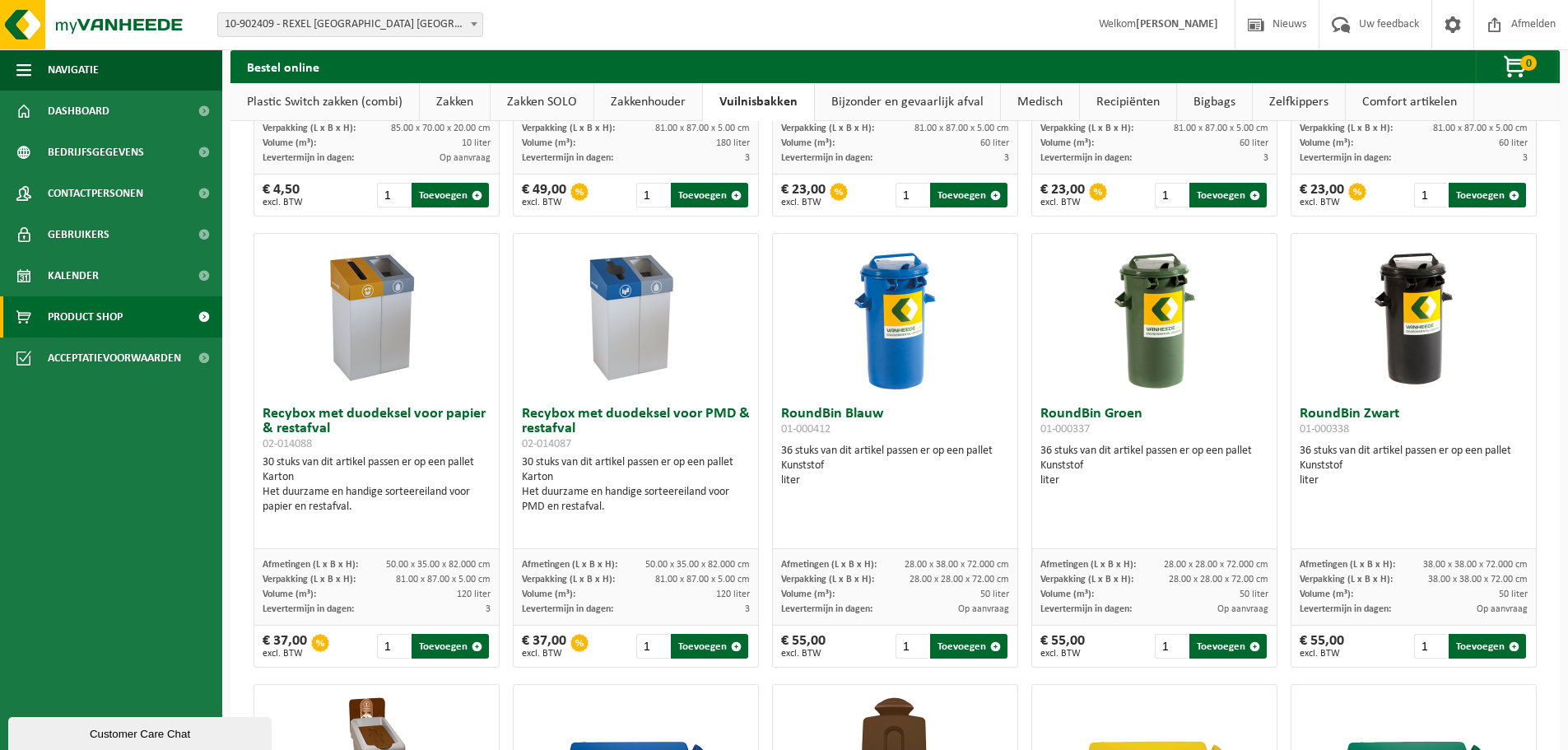
click at [639, 602] on div "Levertermijn in dagen: 3" at bounding box center [635, 608] width 228 height 15
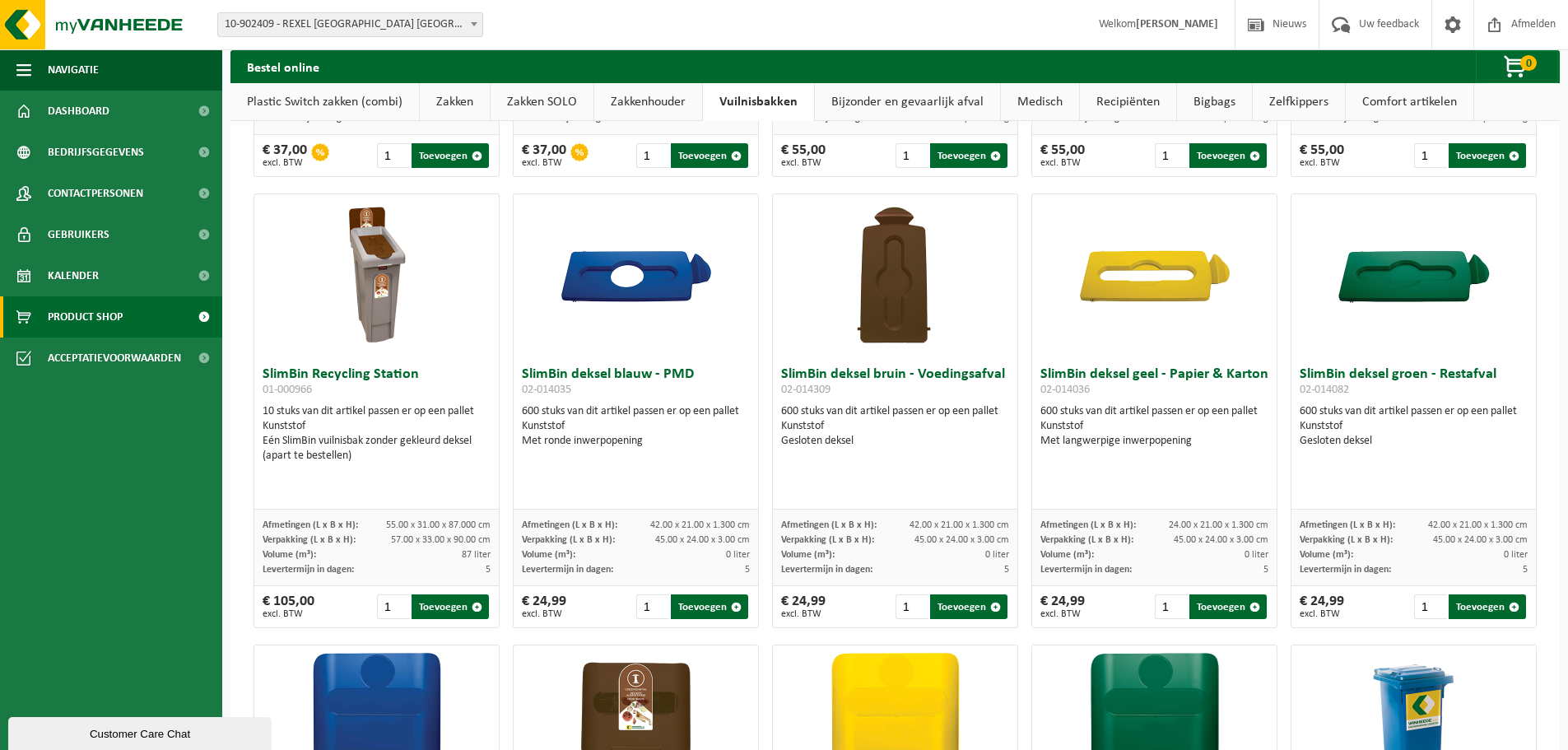
scroll to position [1317, 0]
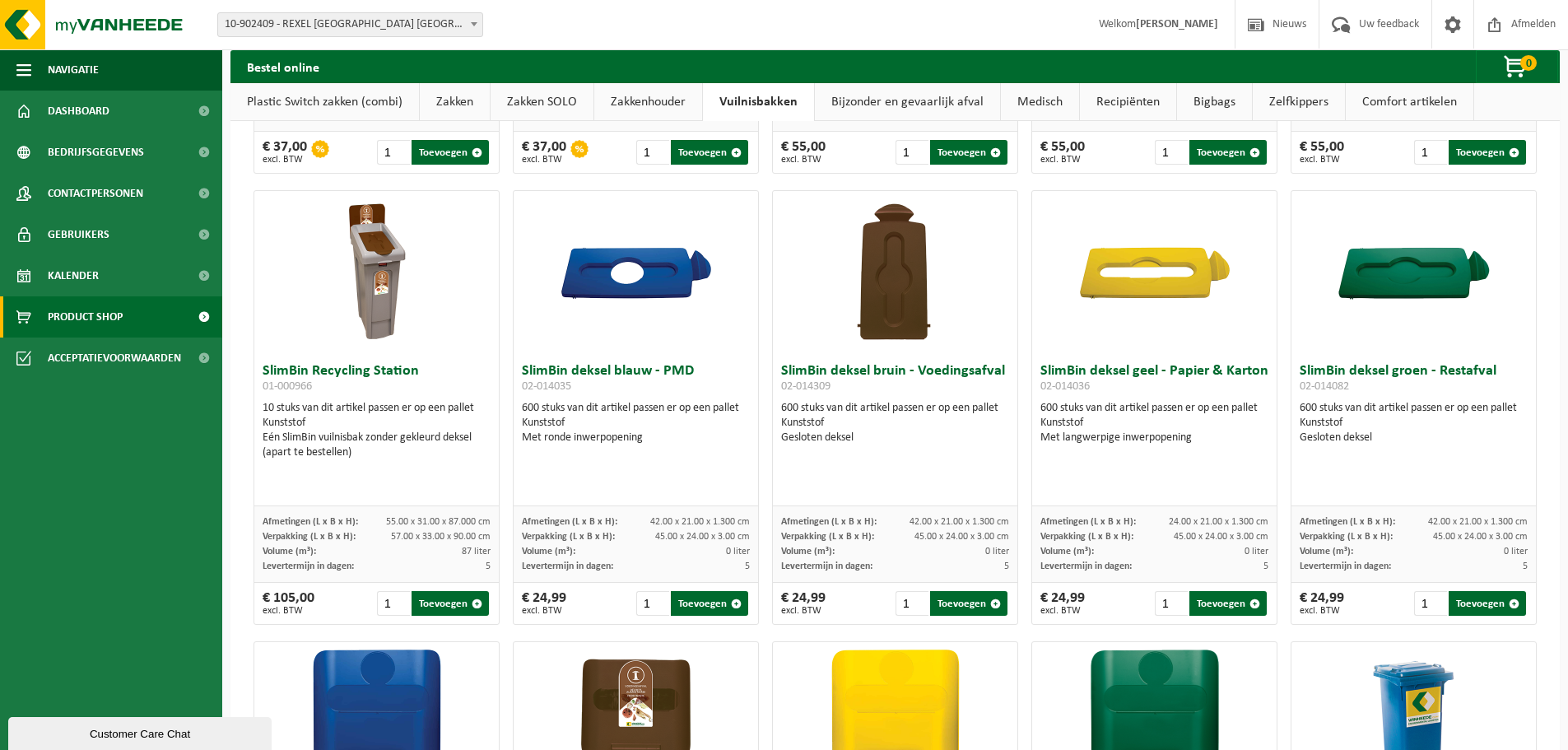
click at [320, 243] on img at bounding box center [376, 273] width 165 height 165
click at [345, 218] on img at bounding box center [376, 273] width 165 height 165
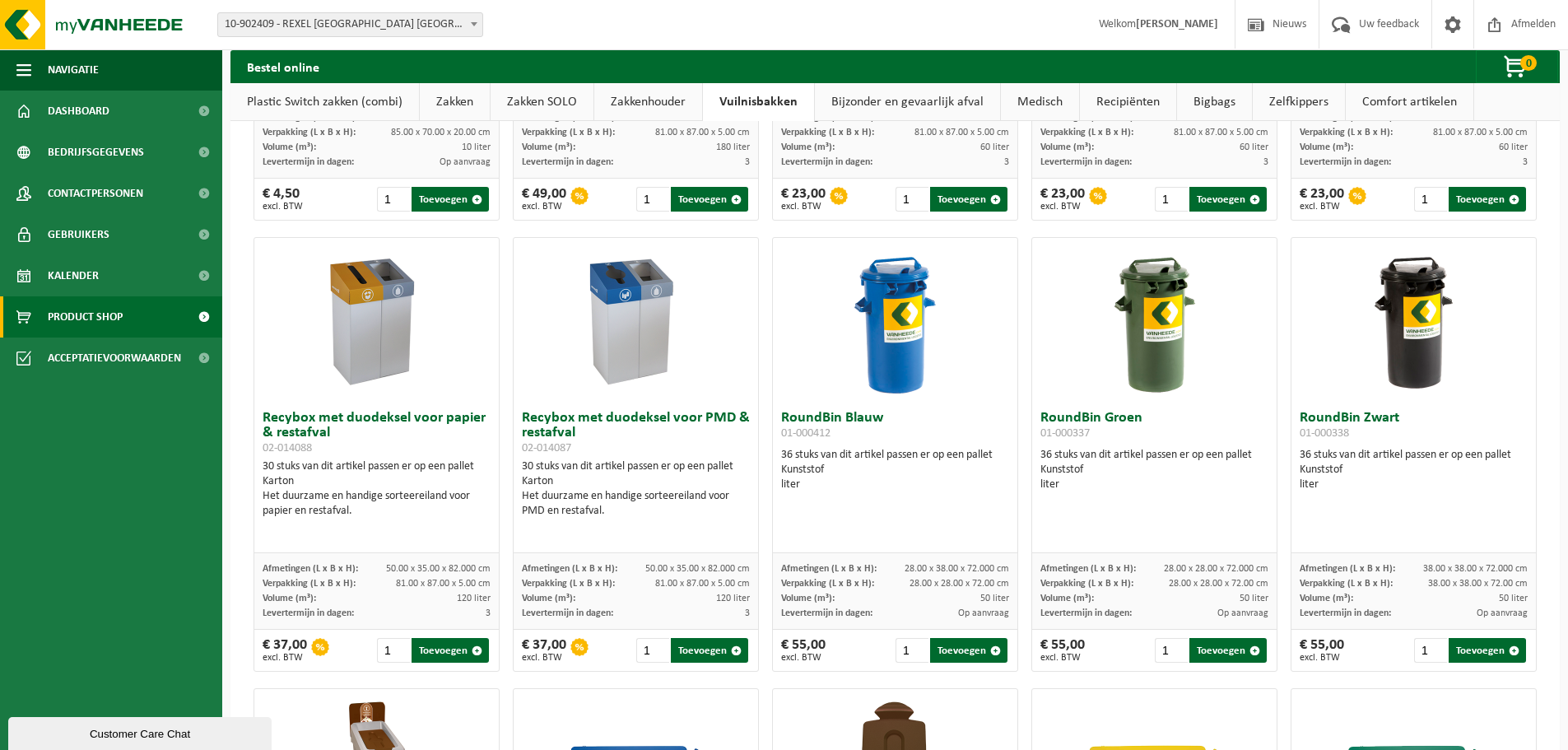
scroll to position [818, 0]
drag, startPoint x: 575, startPoint y: 451, endPoint x: 511, endPoint y: 453, distance: 64.0
click at [513, 453] on div "Recybox met duodeksel voor PMD & restafval 02-014087 30 stuks van dit artikel p…" at bounding box center [636, 478] width 244 height 151
copy span "02-014087"
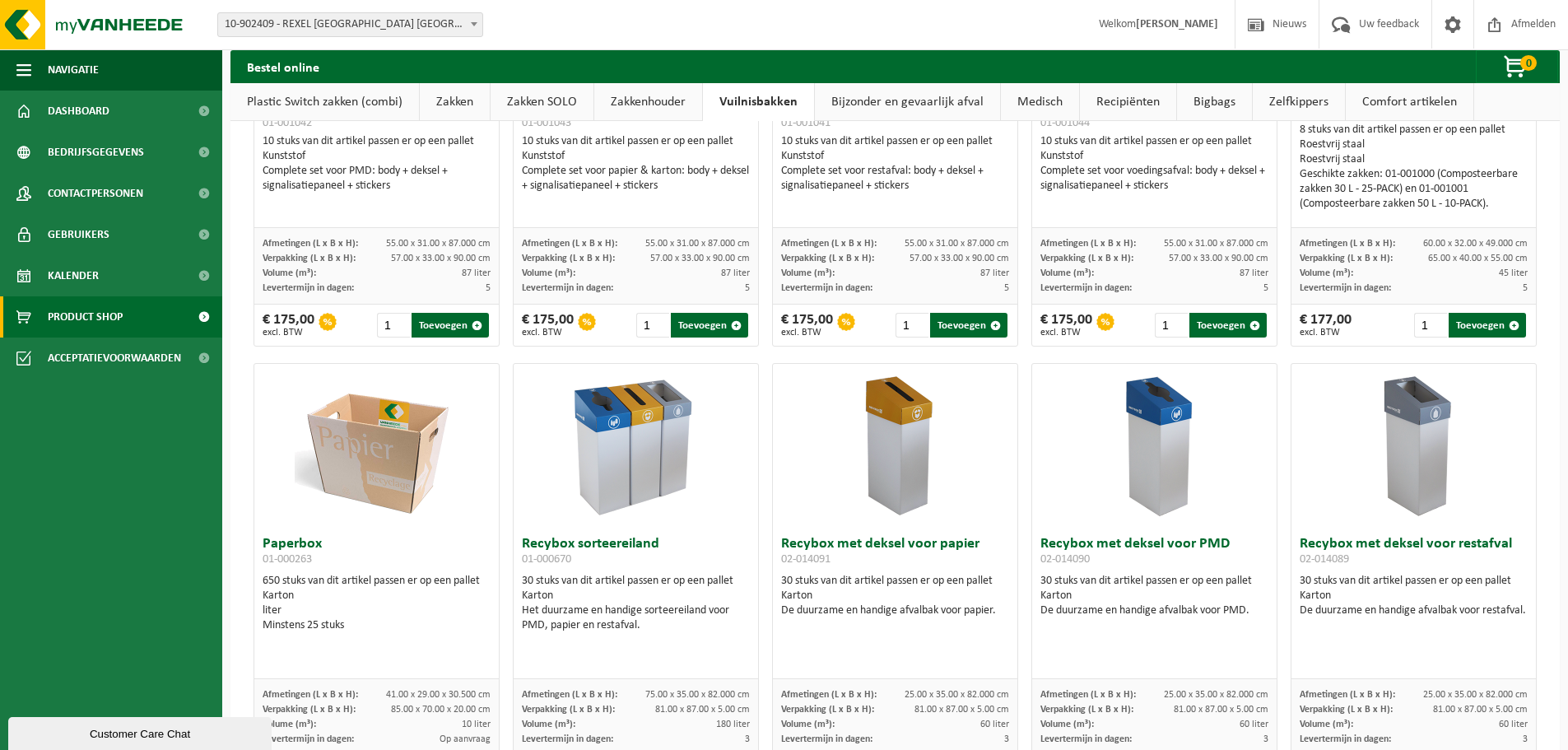
scroll to position [0, 0]
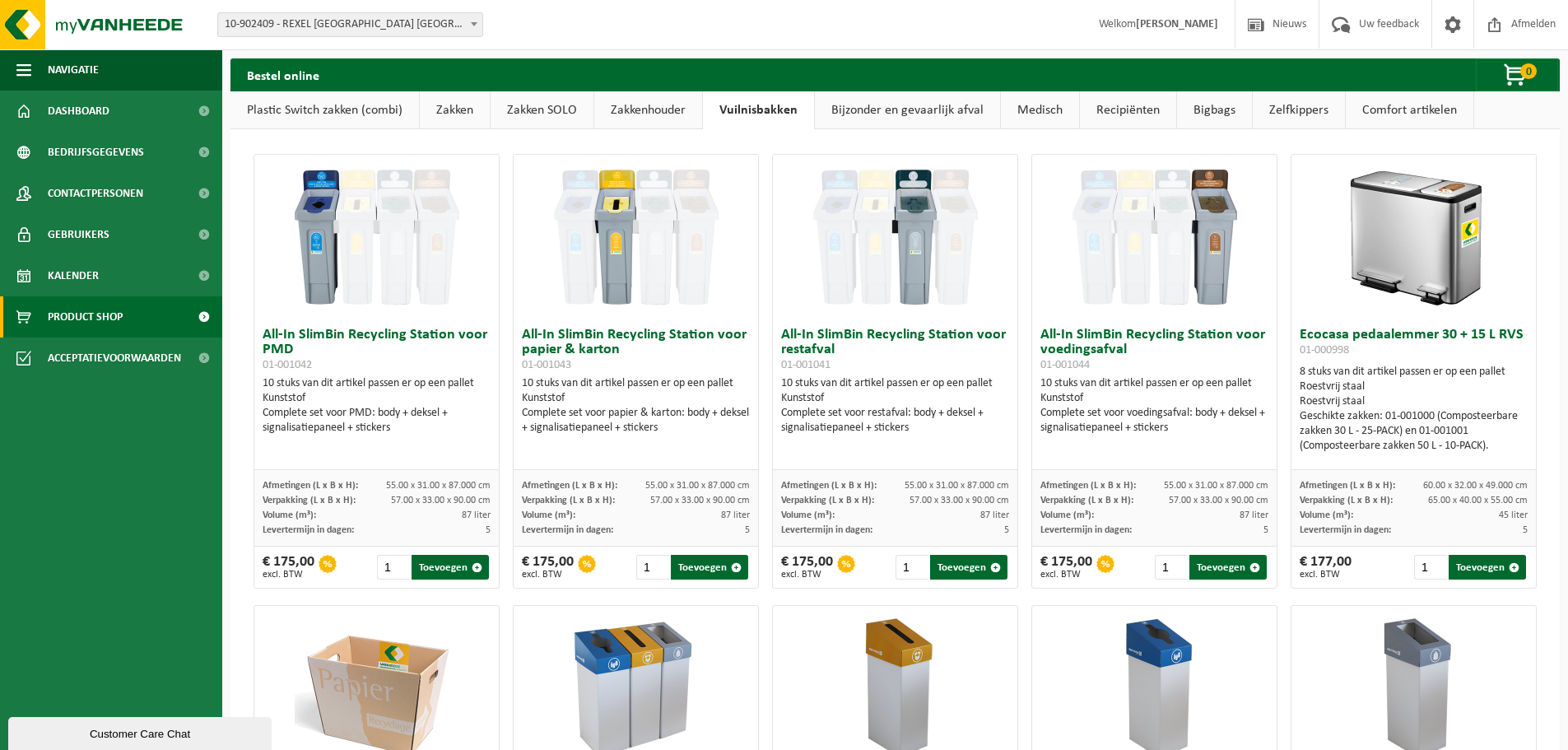
click at [468, 116] on link "Zakken" at bounding box center [454, 110] width 70 height 37
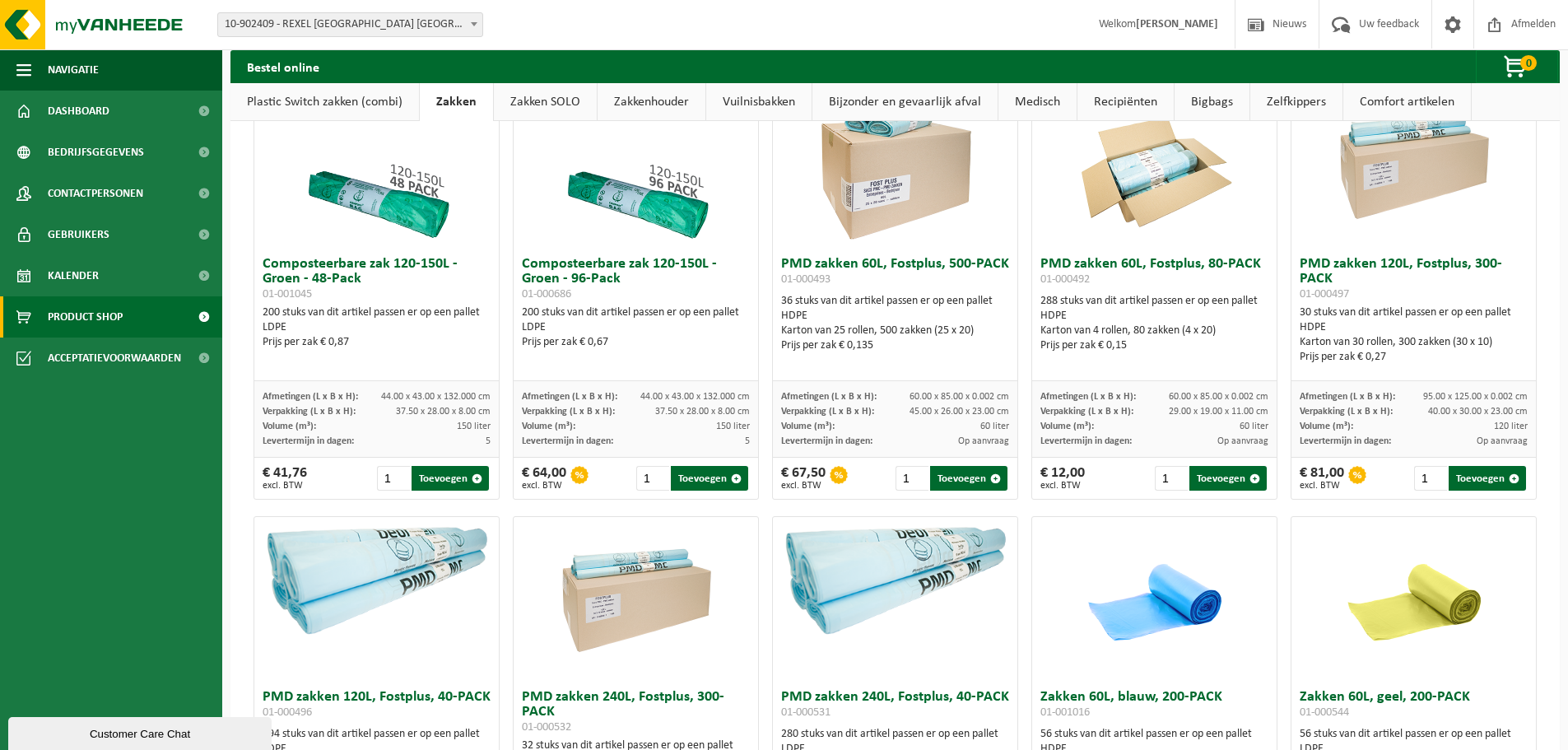
scroll to position [988, 0]
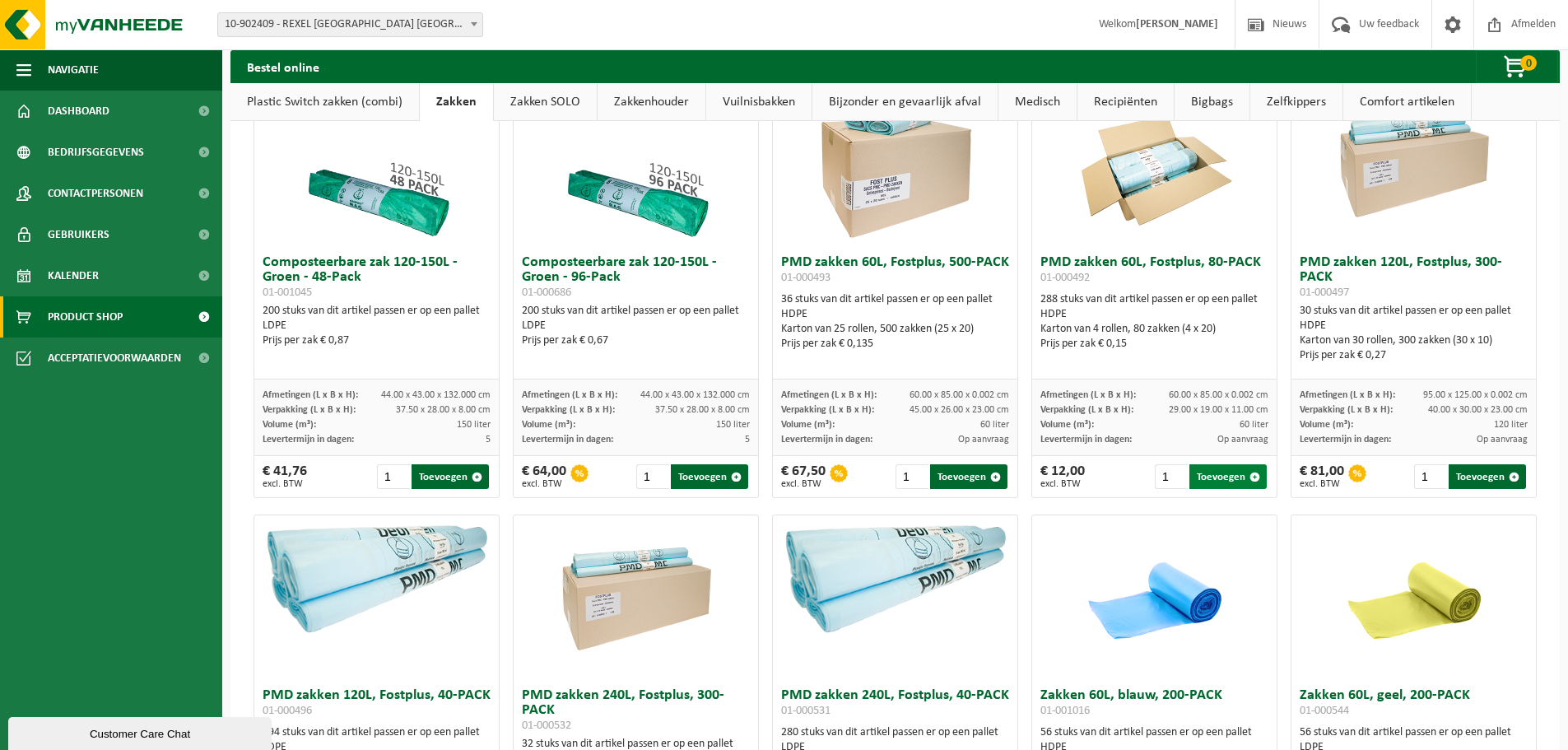
click at [1214, 489] on button "Toevoegen" at bounding box center [1228, 476] width 77 height 25
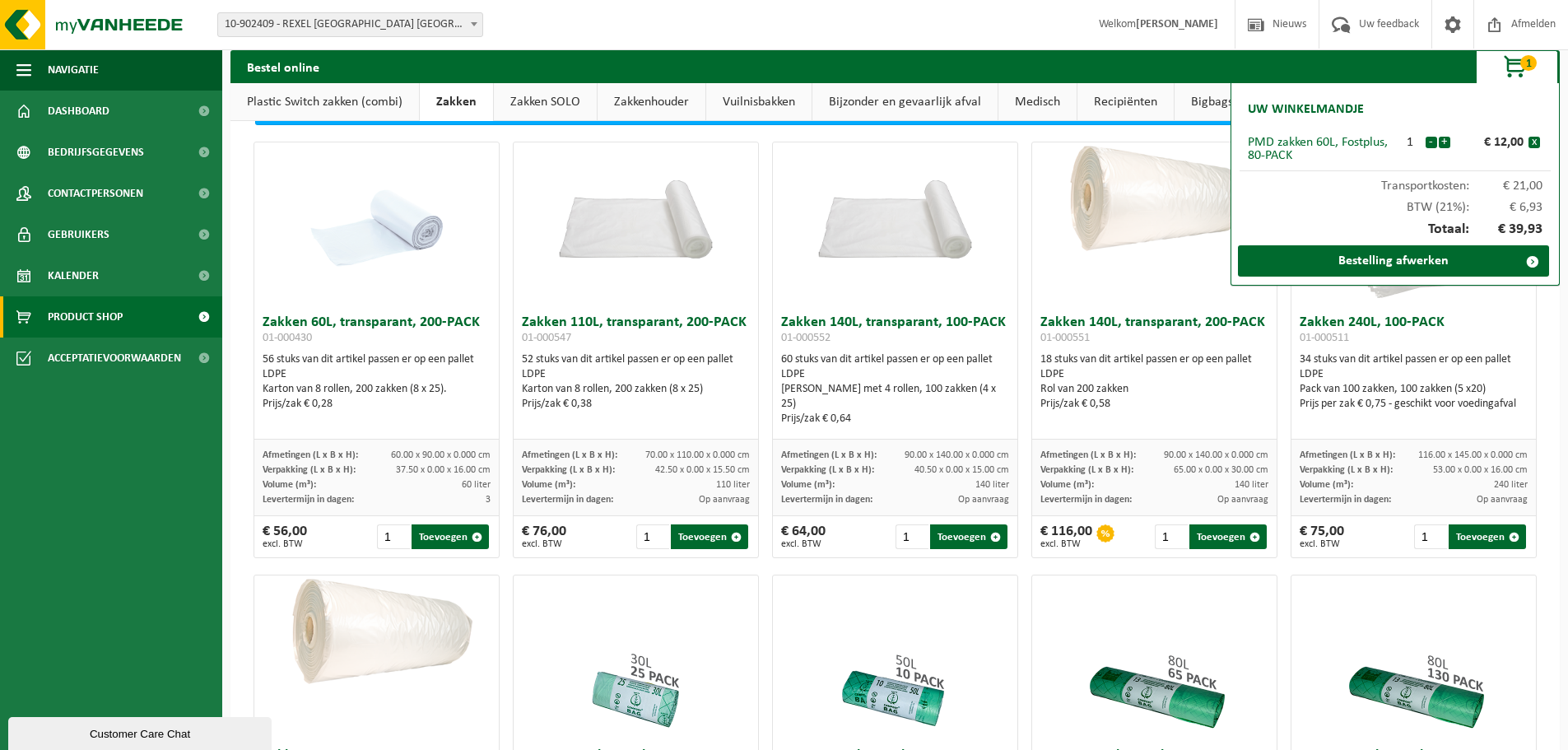
scroll to position [0, 0]
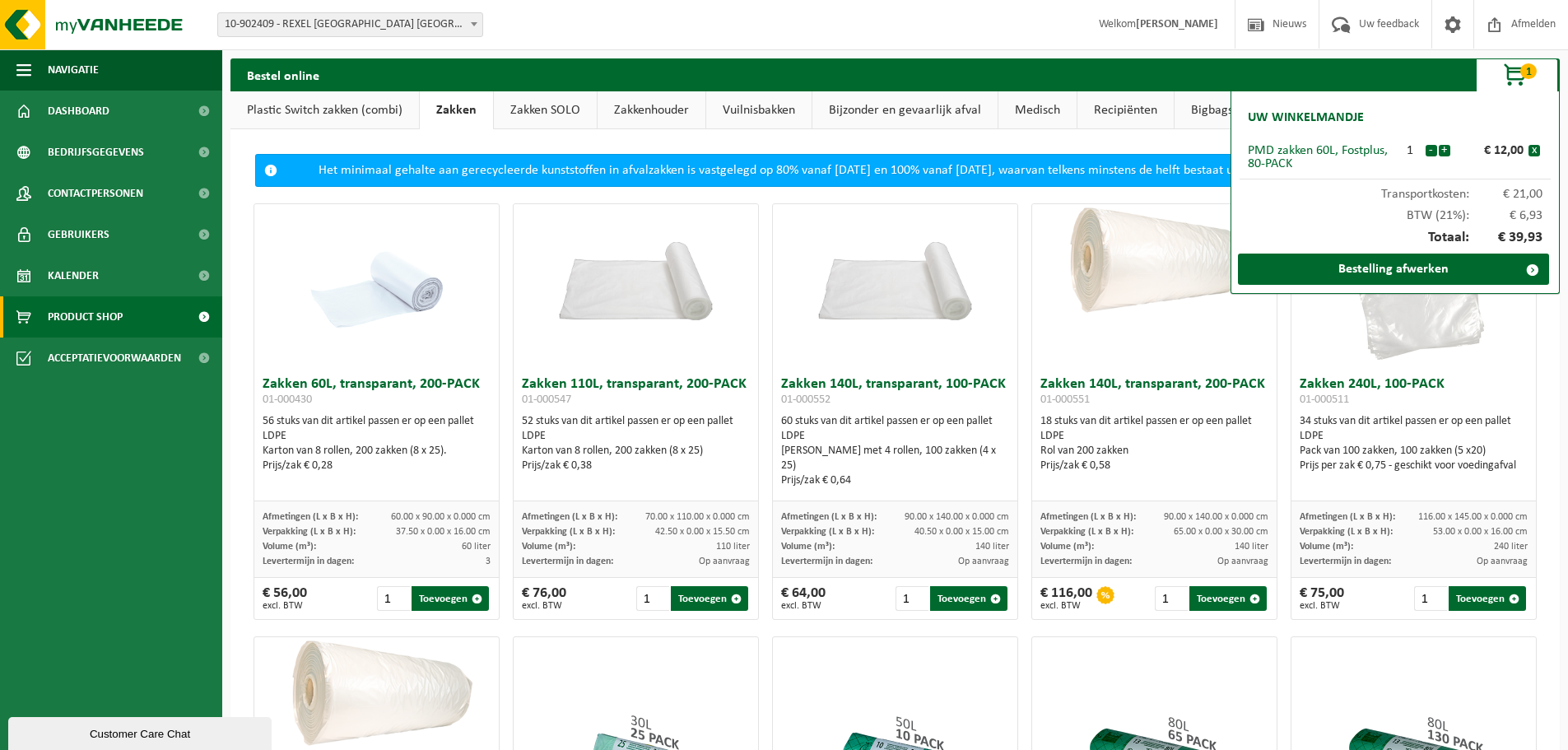
click at [764, 109] on link "Vuilnisbakken" at bounding box center [758, 110] width 105 height 37
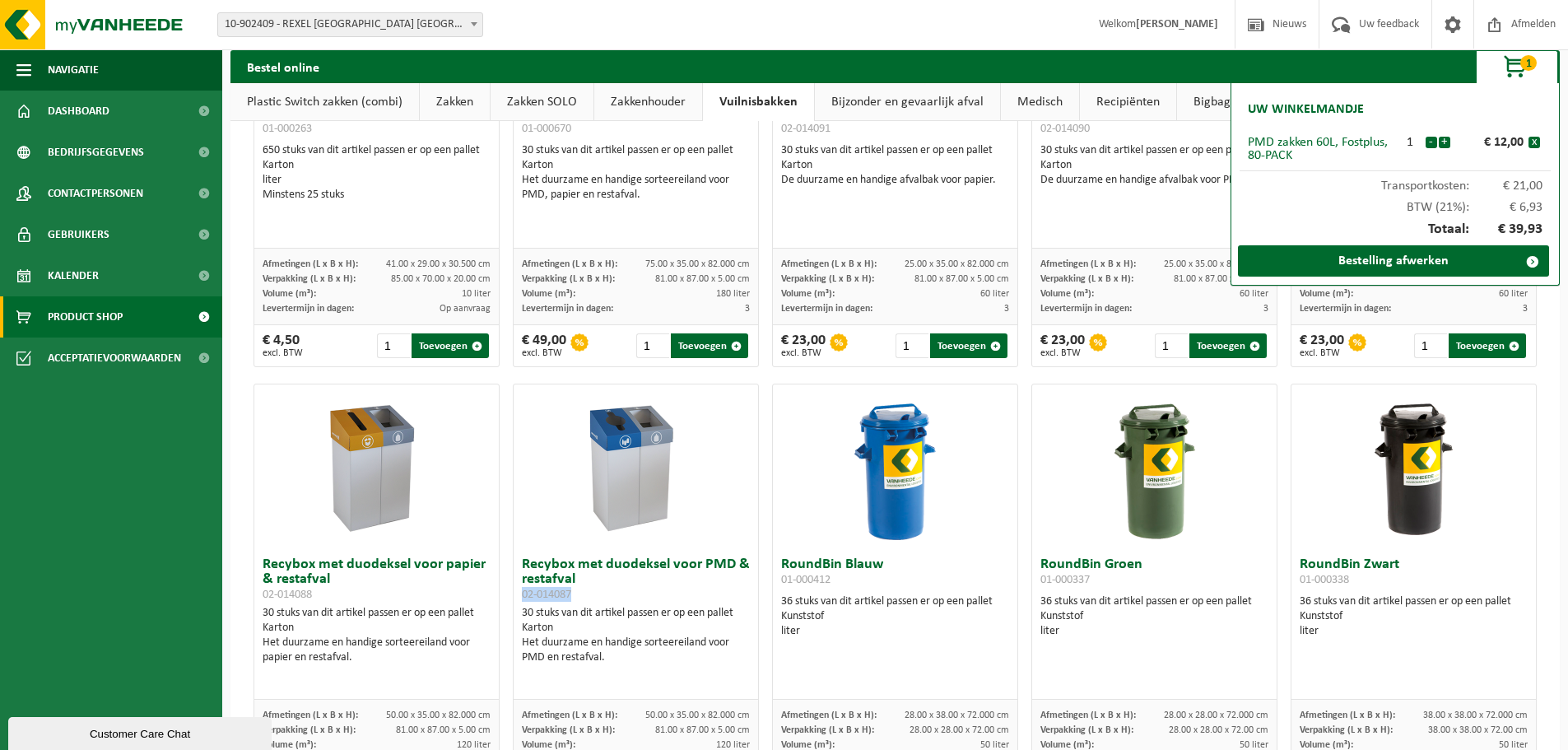
scroll to position [823, 0]
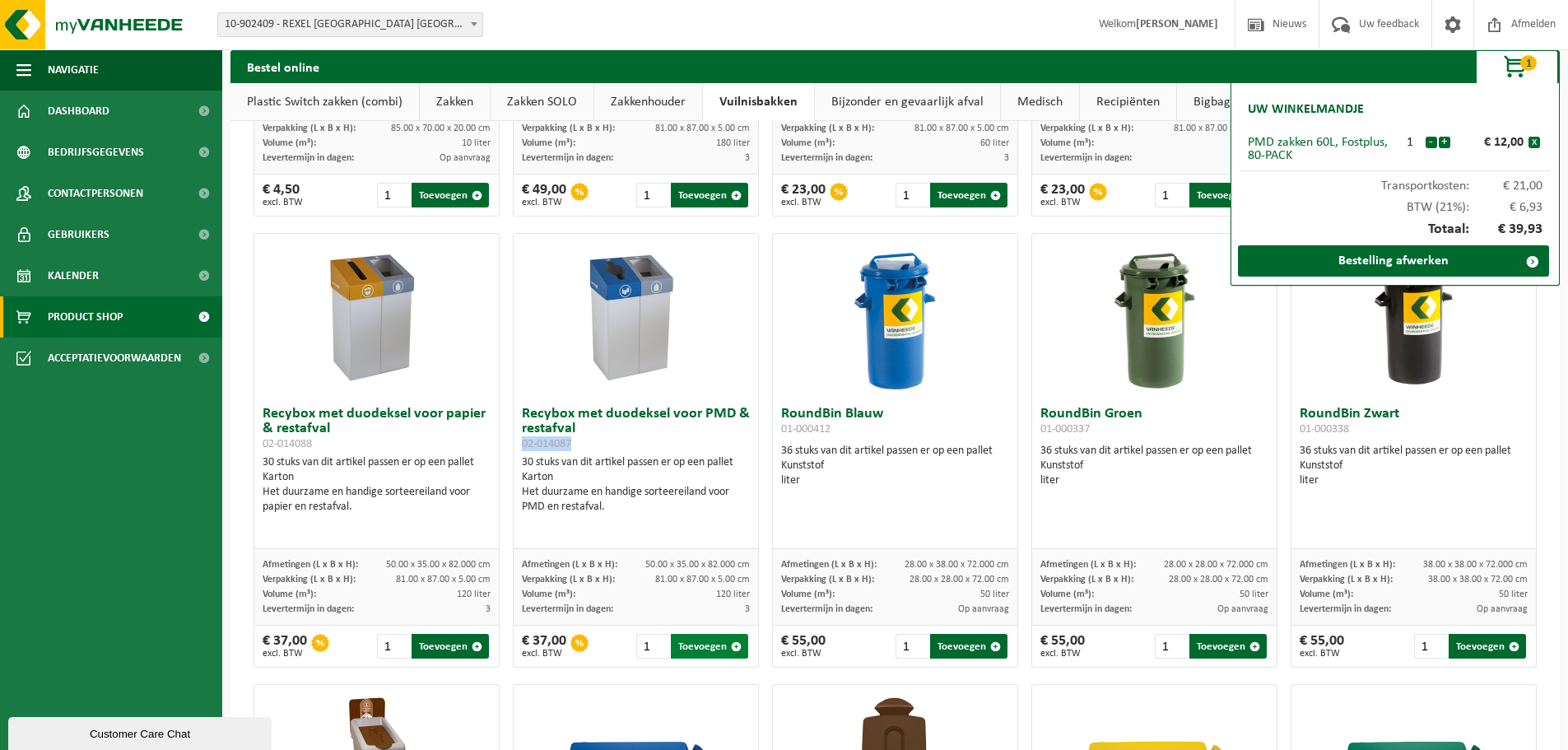
click at [695, 648] on button "Toevoegen" at bounding box center [710, 646] width 77 height 25
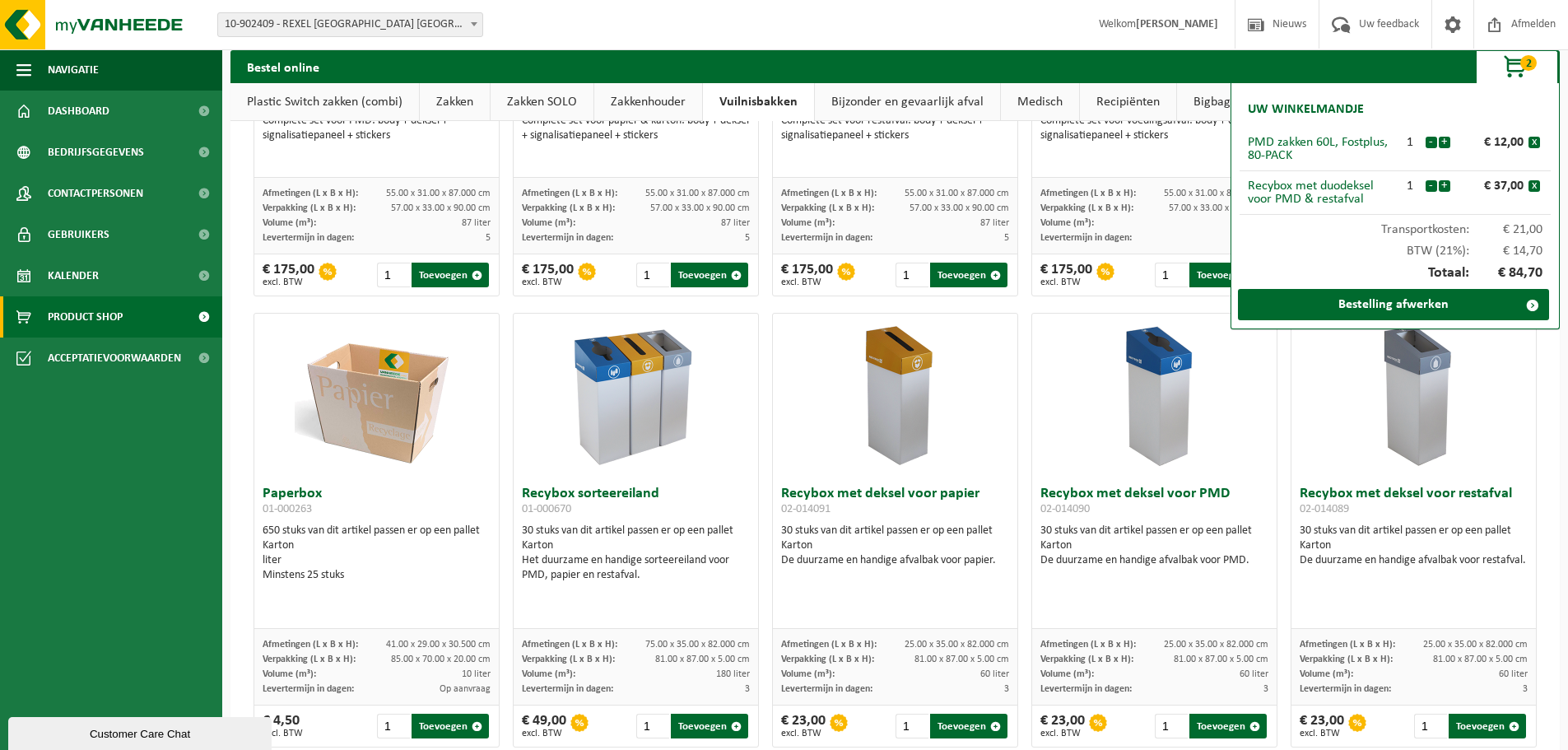
scroll to position [329, 0]
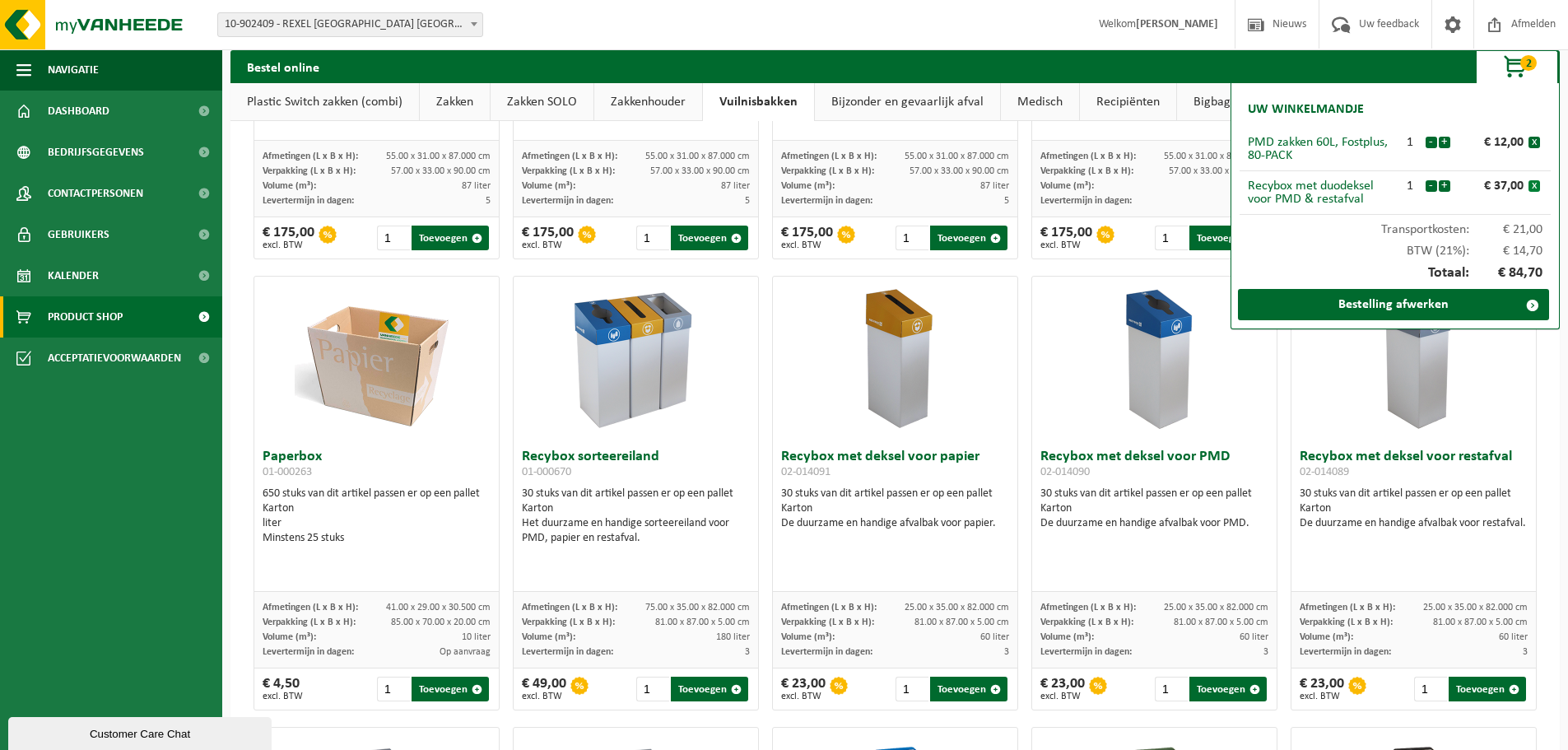
click at [1530, 184] on button "x" at bounding box center [1534, 186] width 12 height 12
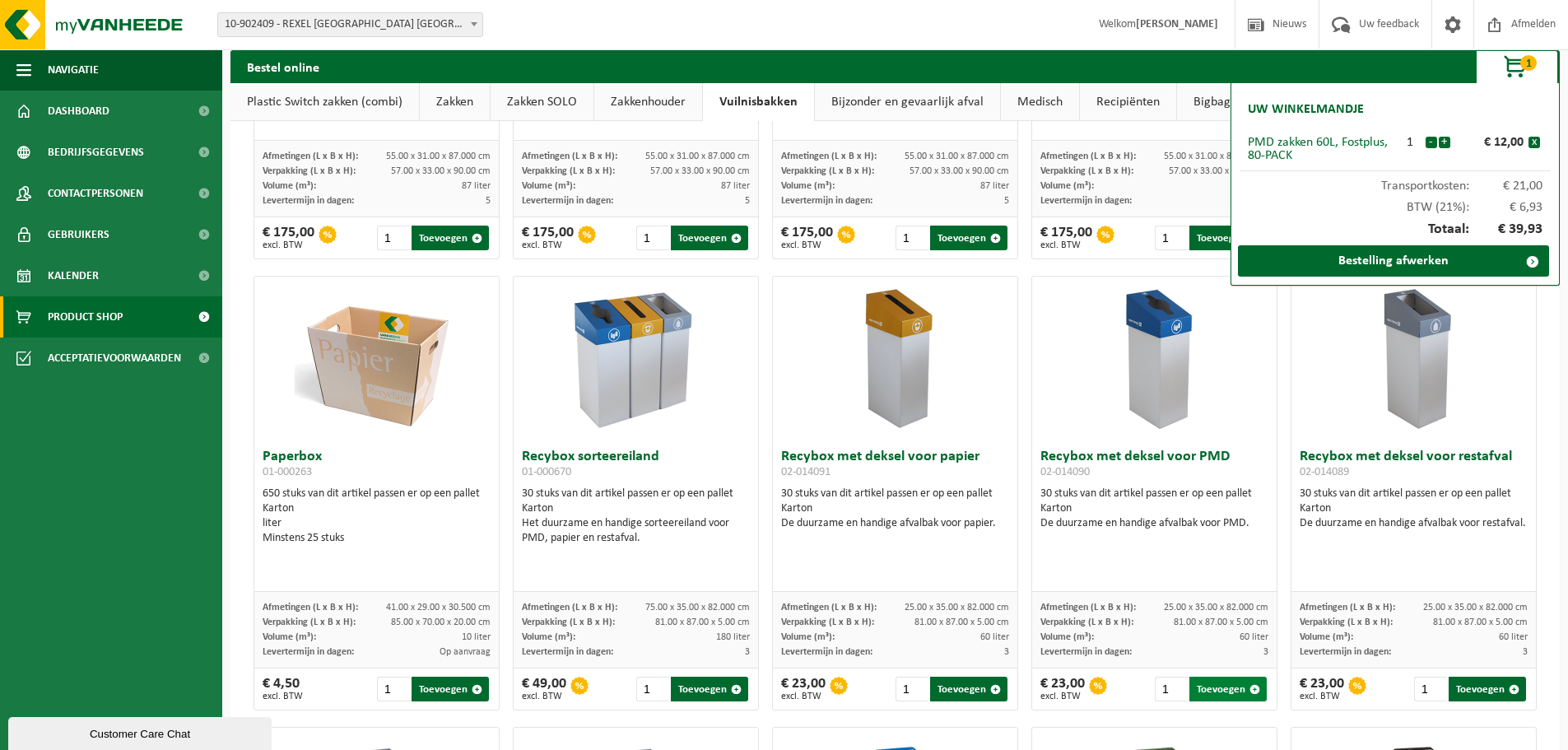
click at [1194, 687] on button "Toevoegen" at bounding box center [1228, 688] width 77 height 25
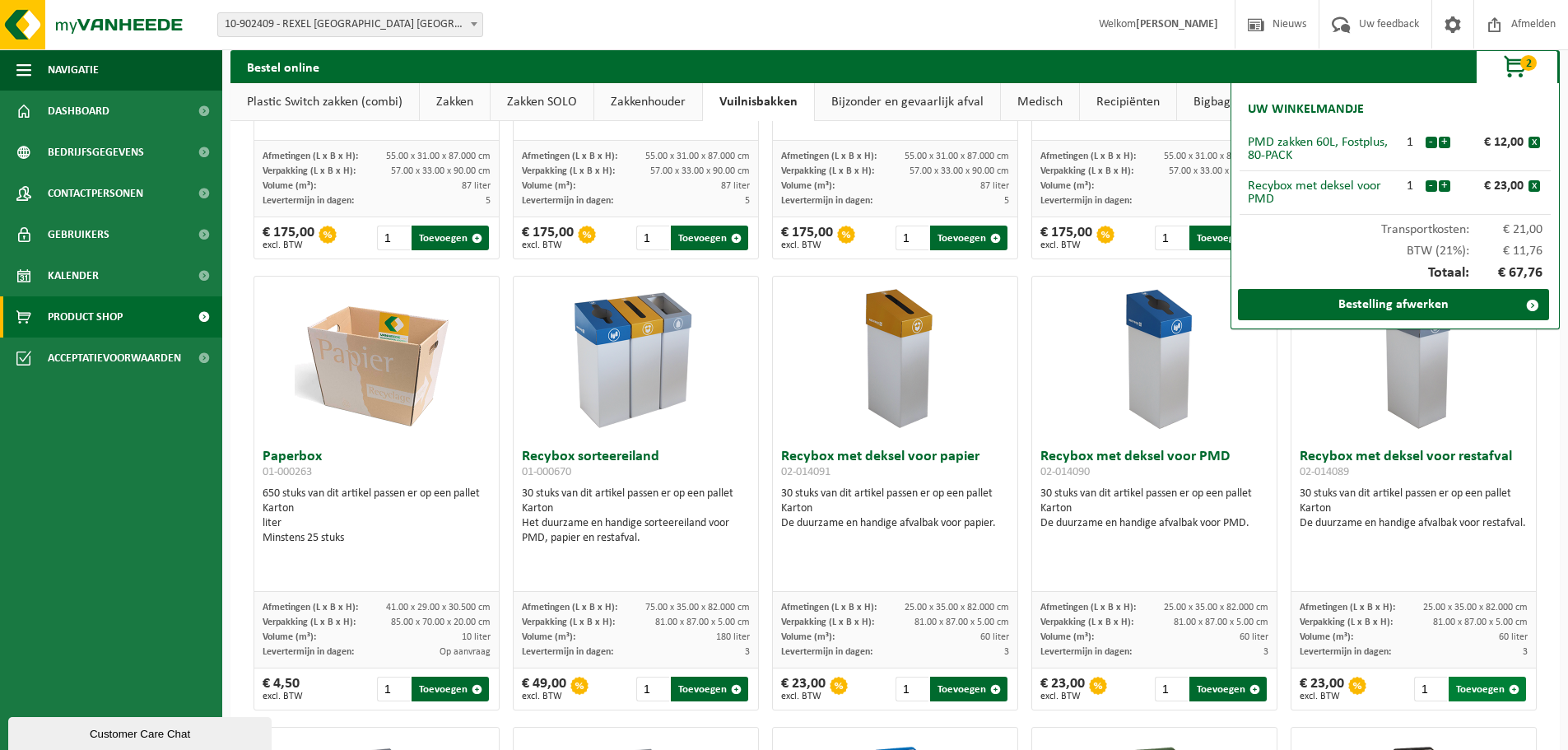
click at [1471, 694] on button "Toevoegen" at bounding box center [1487, 688] width 77 height 25
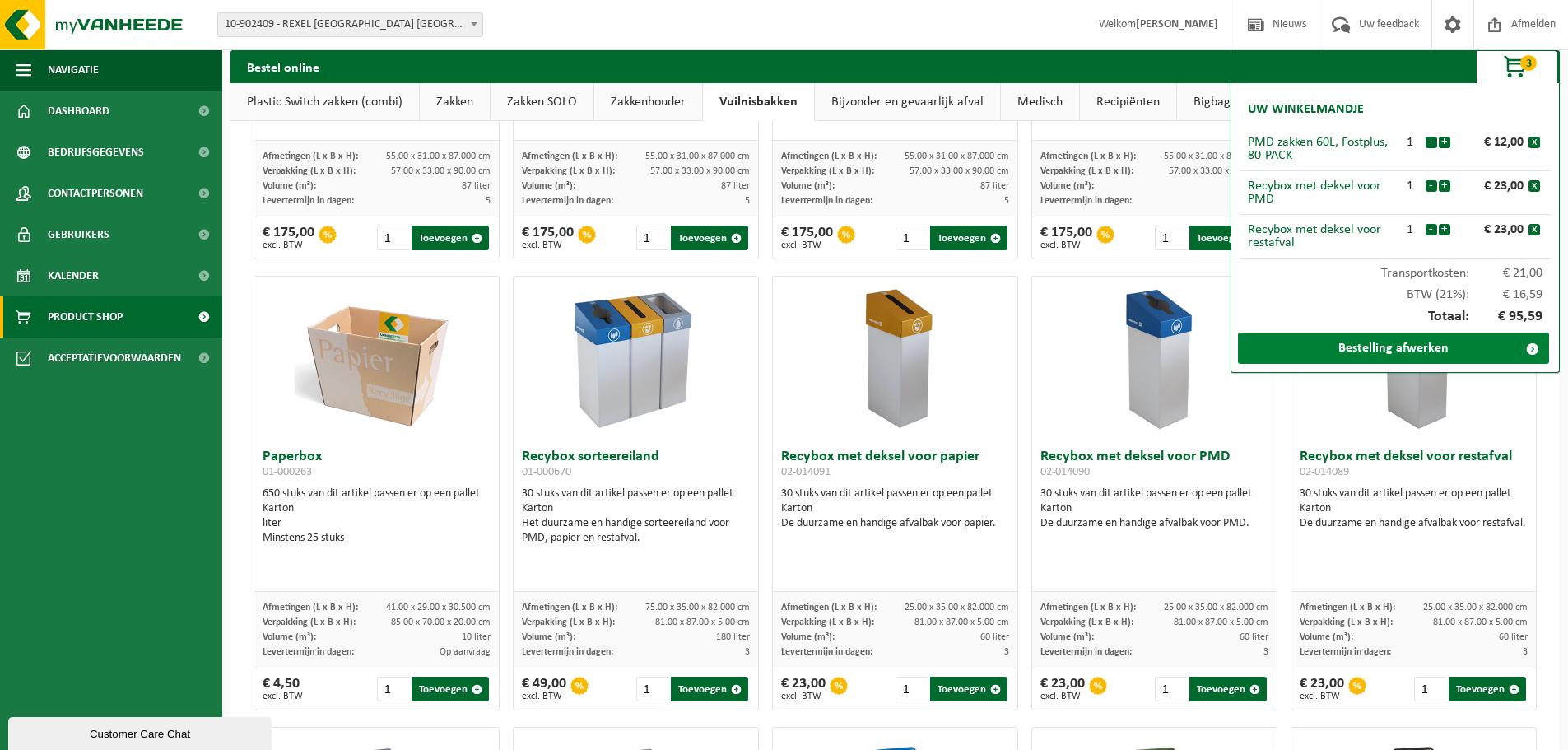
click at [1476, 354] on link "Bestelling afwerken" at bounding box center [1394, 348] width 311 height 32
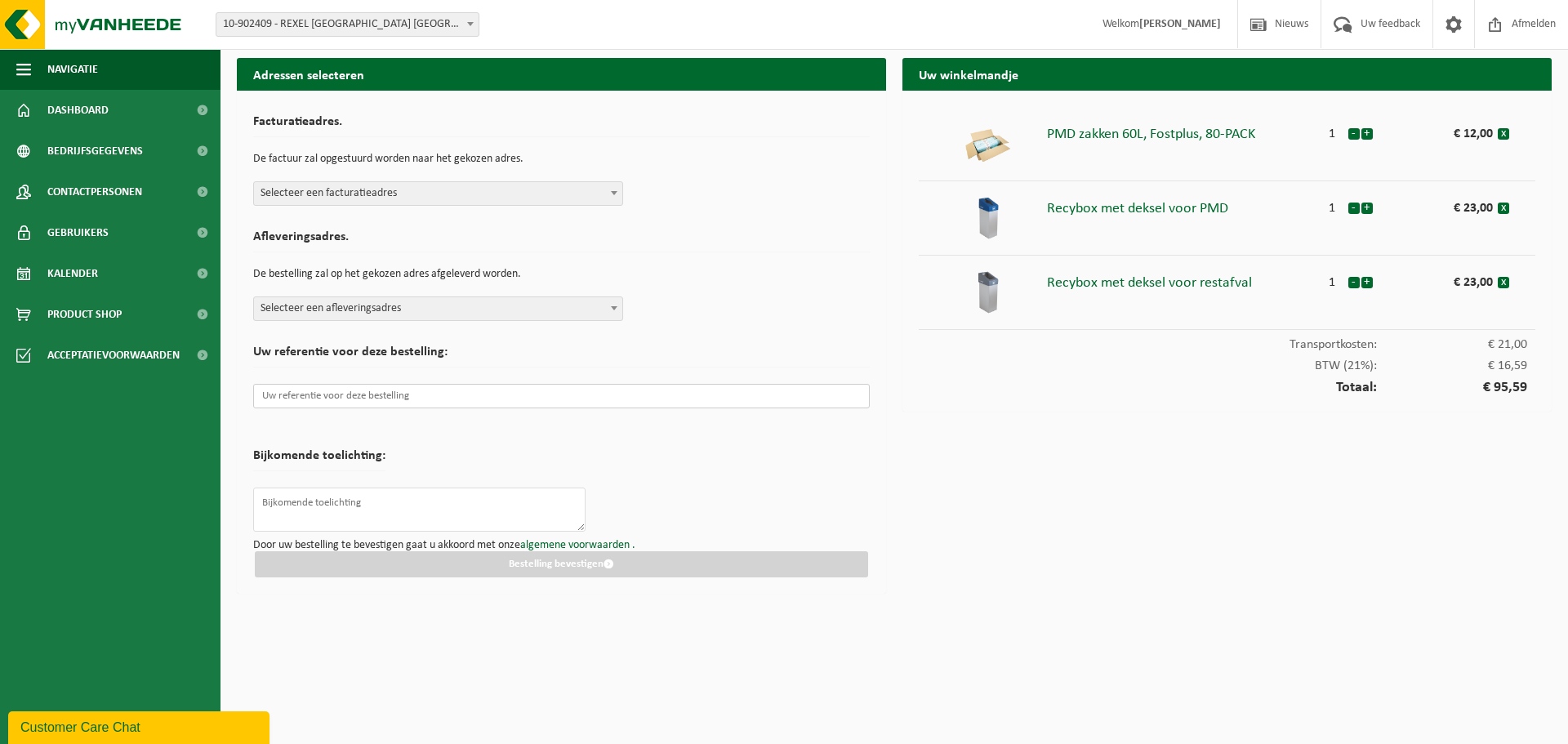
click at [351, 402] on input "text" at bounding box center [561, 395] width 616 height 24
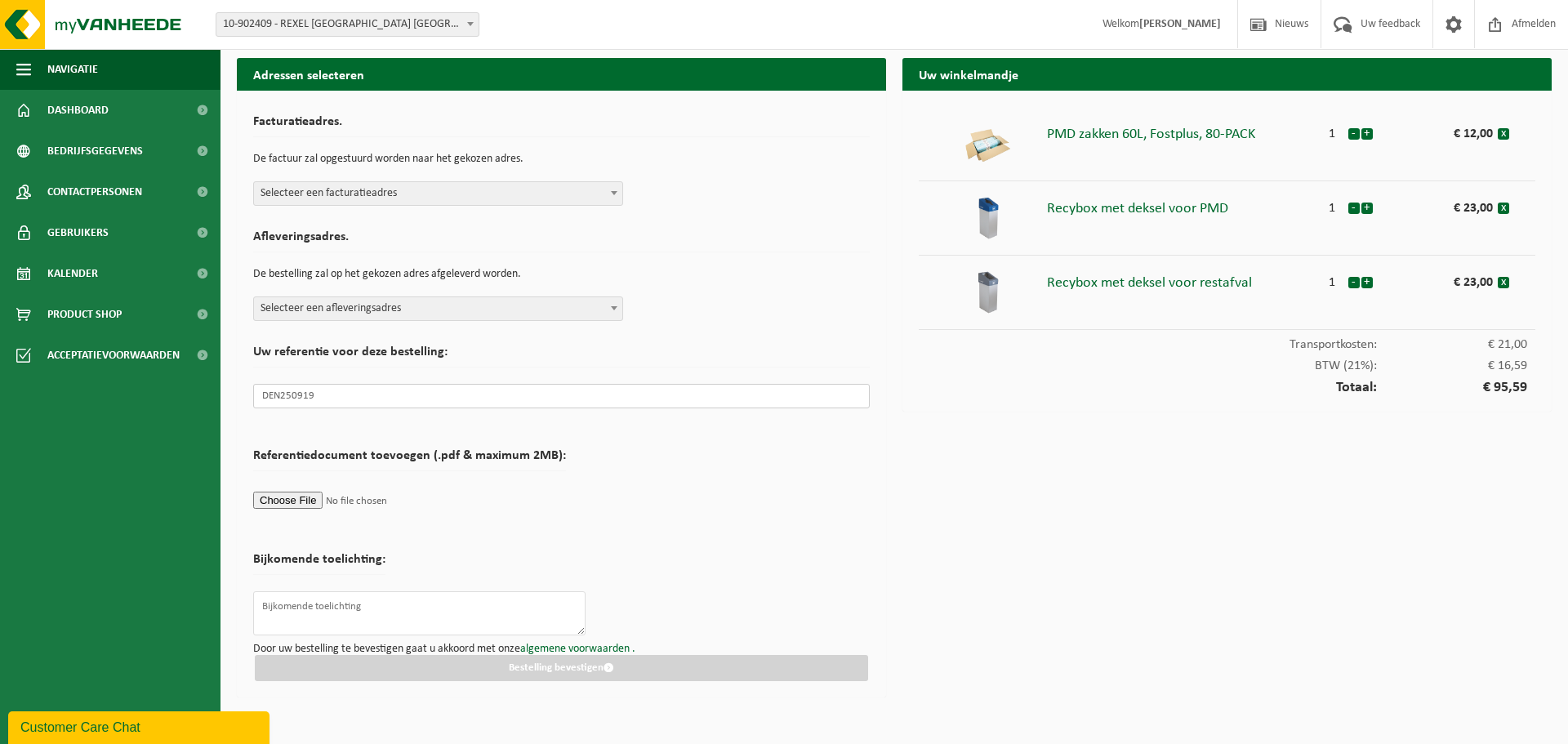
type input "DEN250919"
click at [476, 314] on span "Selecteer een afleveringsadres" at bounding box center [438, 308] width 369 height 22
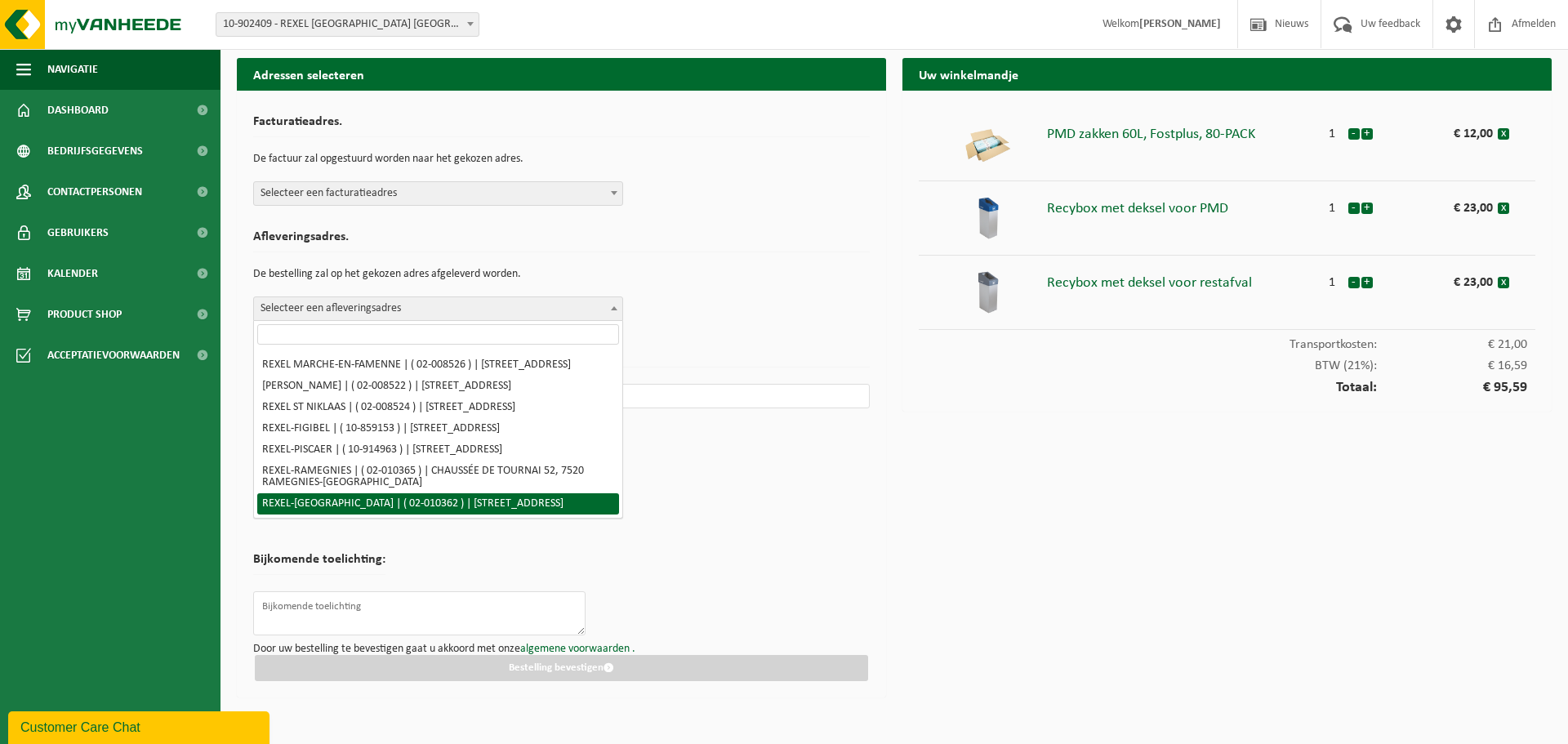
scroll to position [1421, 0]
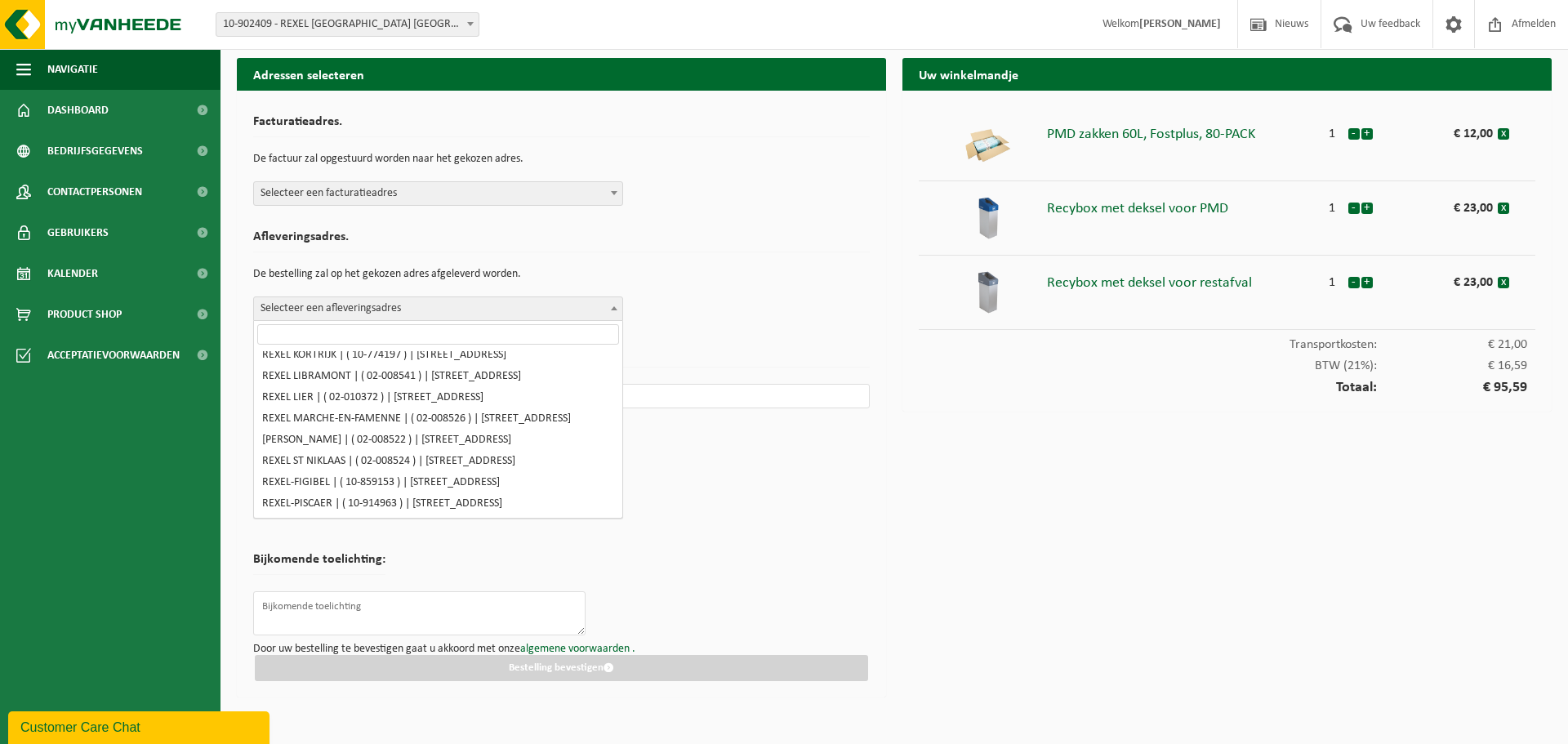
select select "120258"
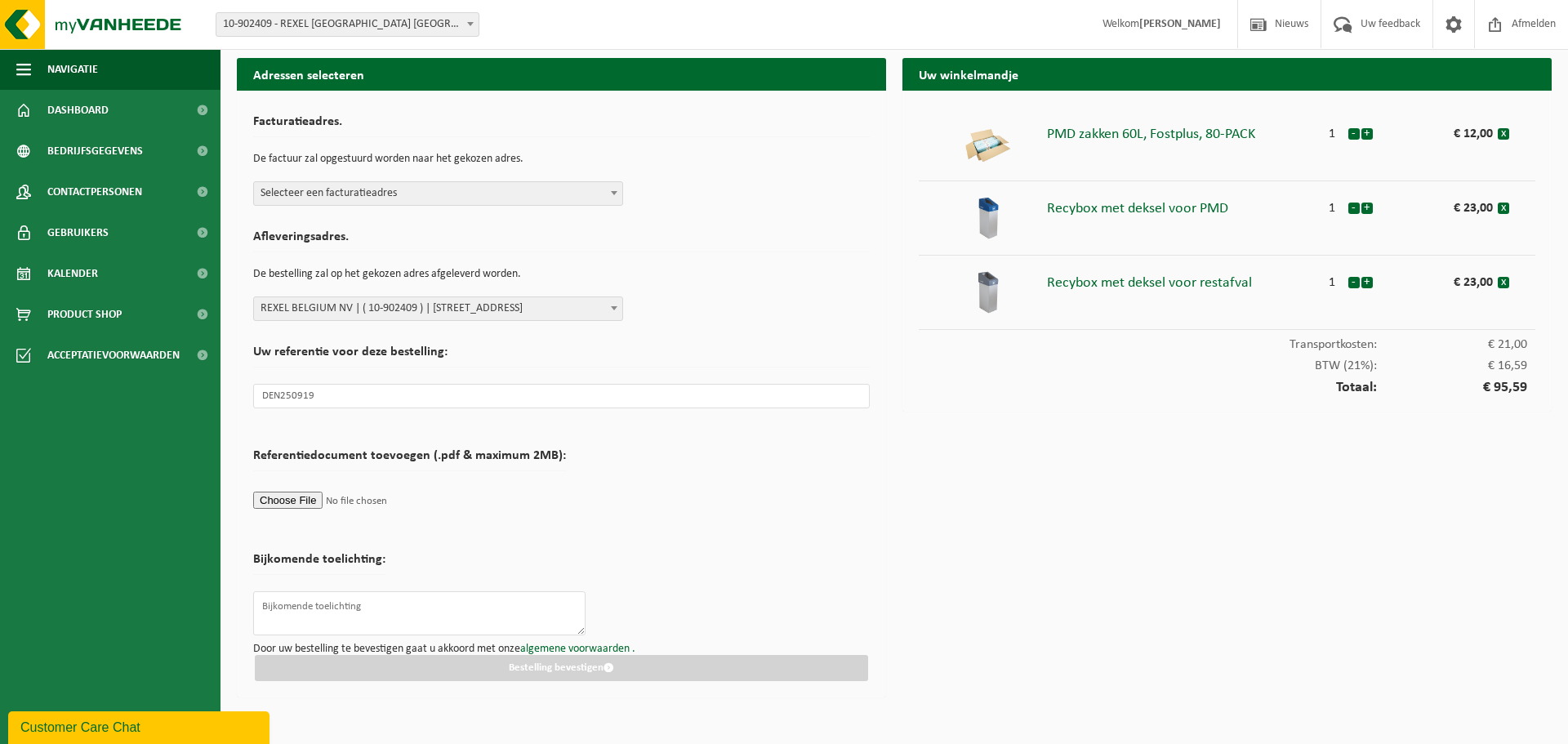
click at [499, 192] on span "Selecteer een facturatieadres" at bounding box center [438, 193] width 369 height 22
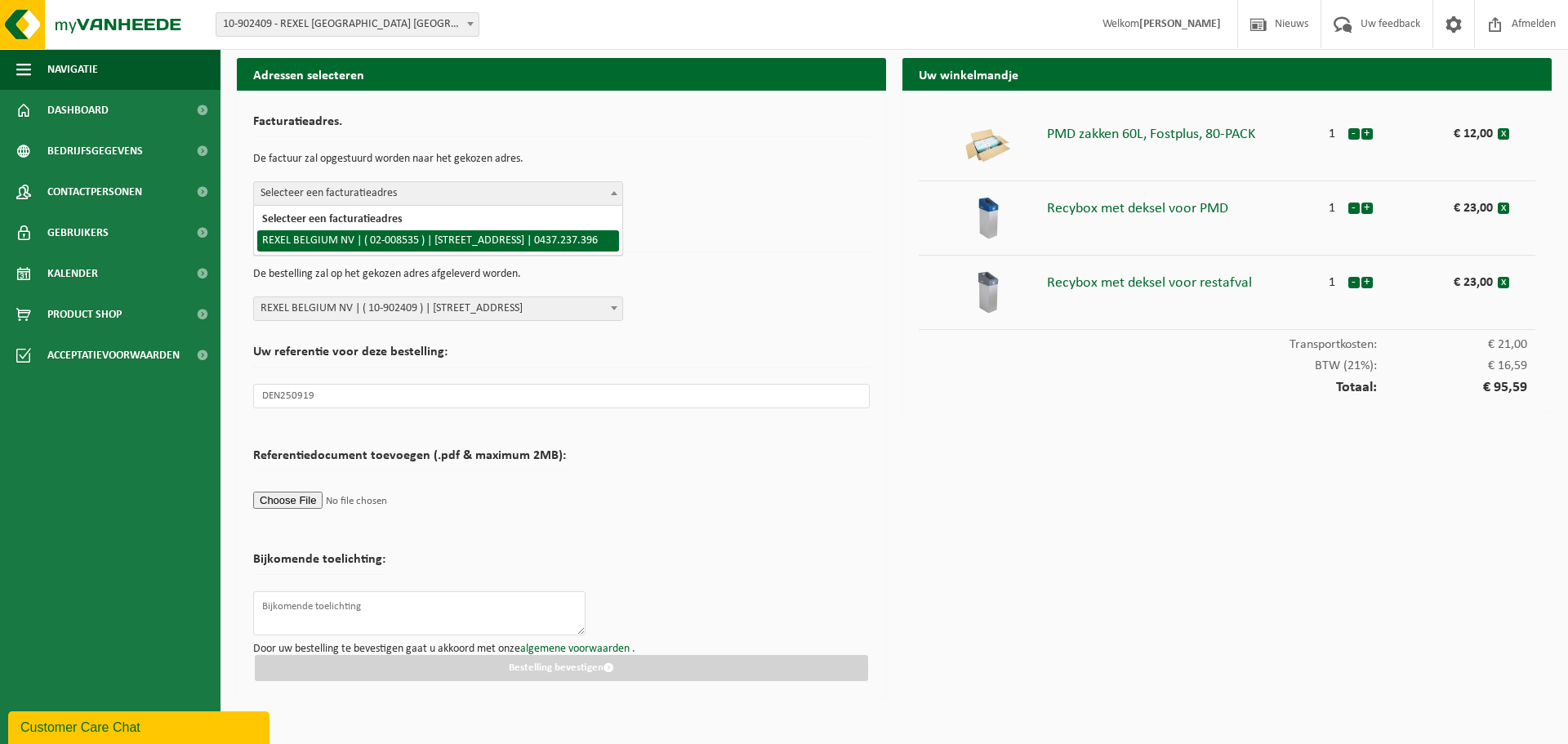
select select "1343"
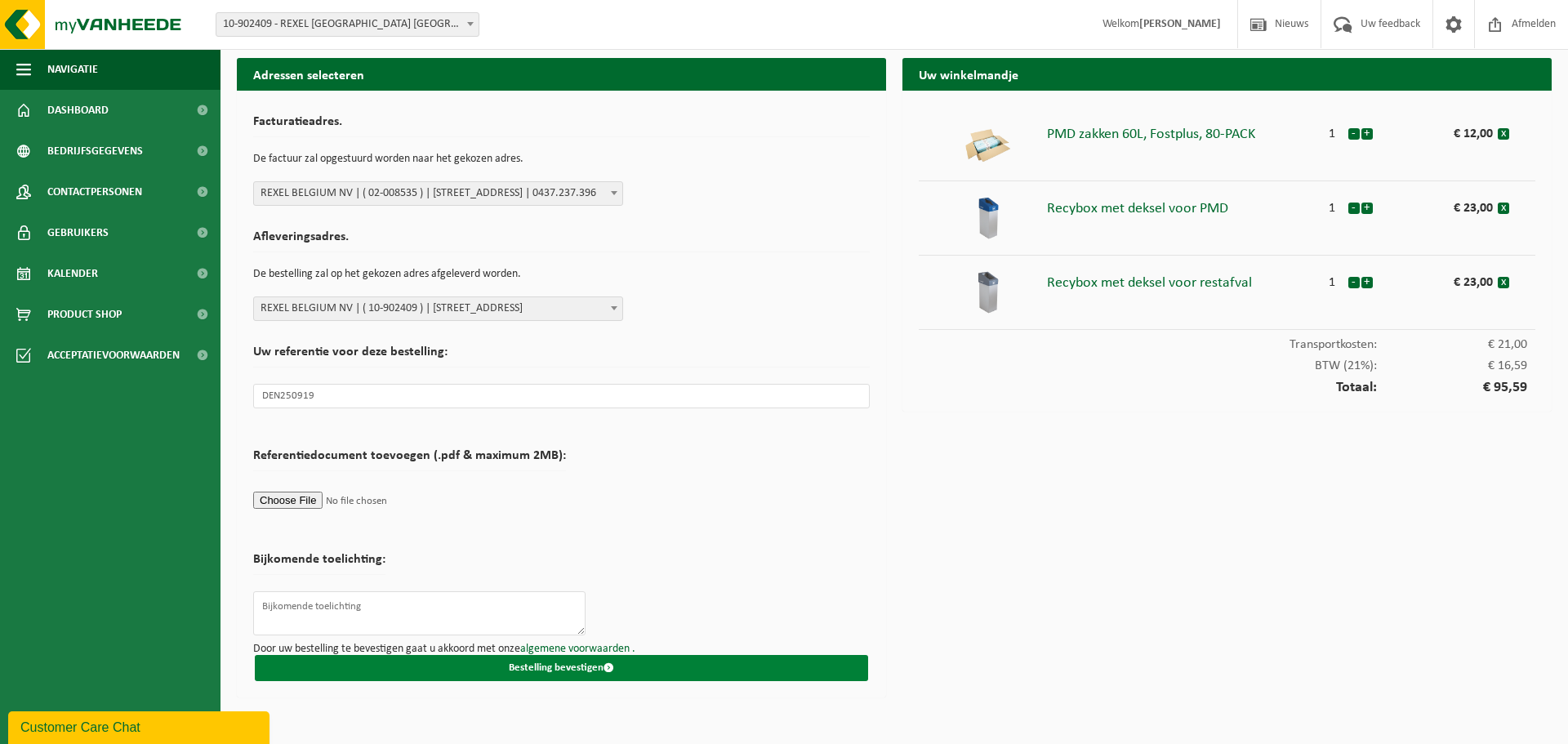
click at [603, 675] on button "Bestelling bevestigen" at bounding box center [561, 668] width 613 height 26
